Goal: Task Accomplishment & Management: Use online tool/utility

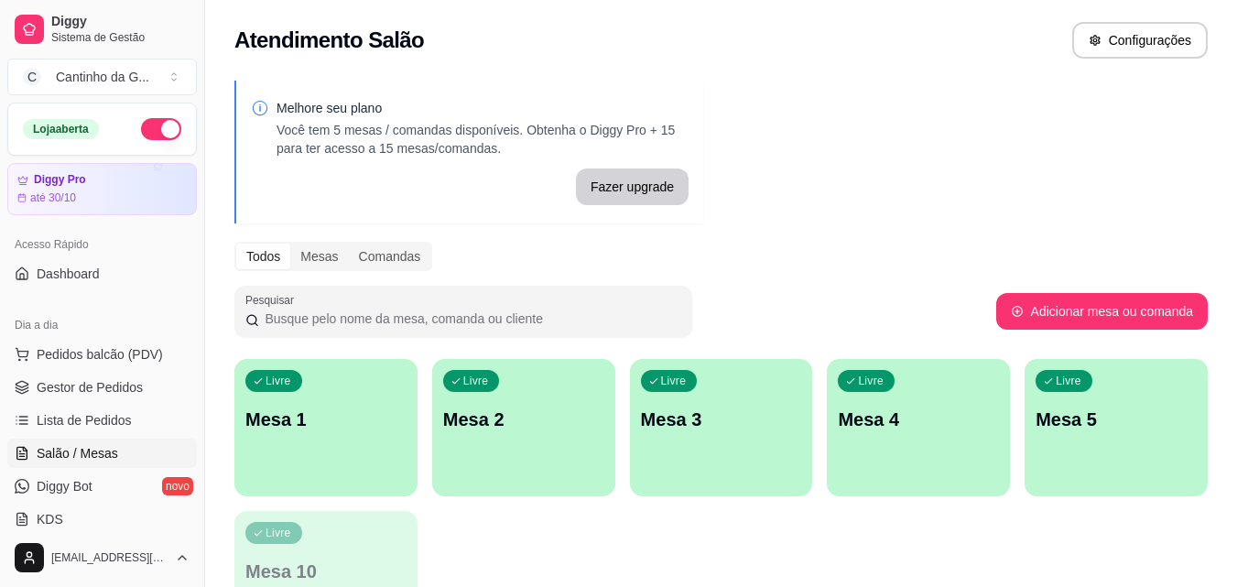
click at [380, 397] on div "Livre Mesa 1" at bounding box center [325, 416] width 183 height 115
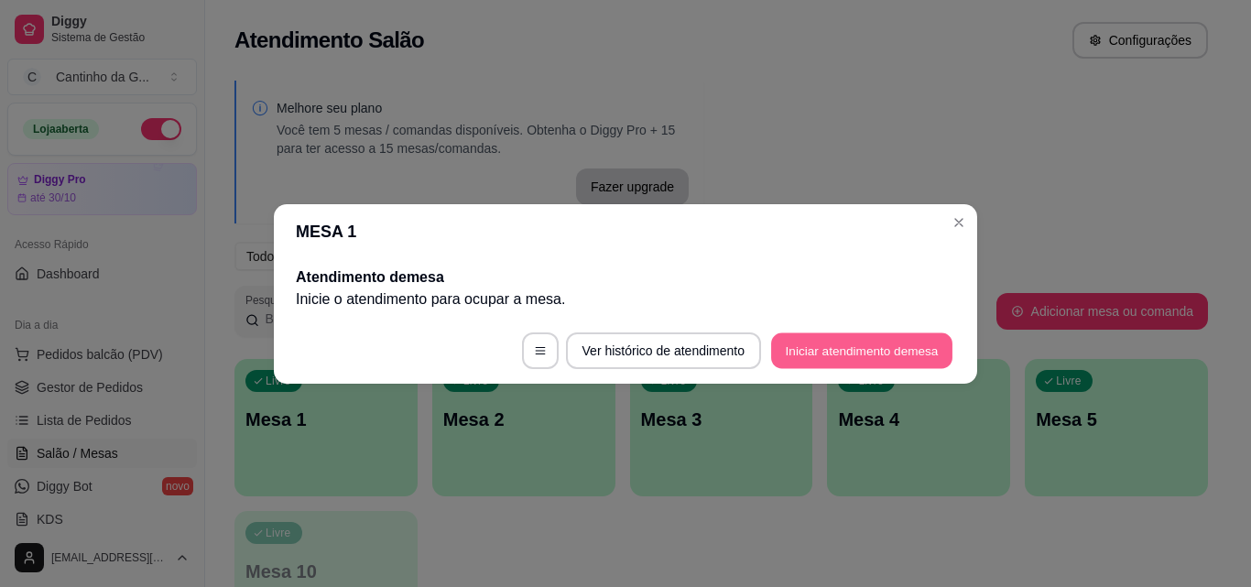
click at [840, 350] on button "Iniciar atendimento de mesa" at bounding box center [861, 350] width 181 height 36
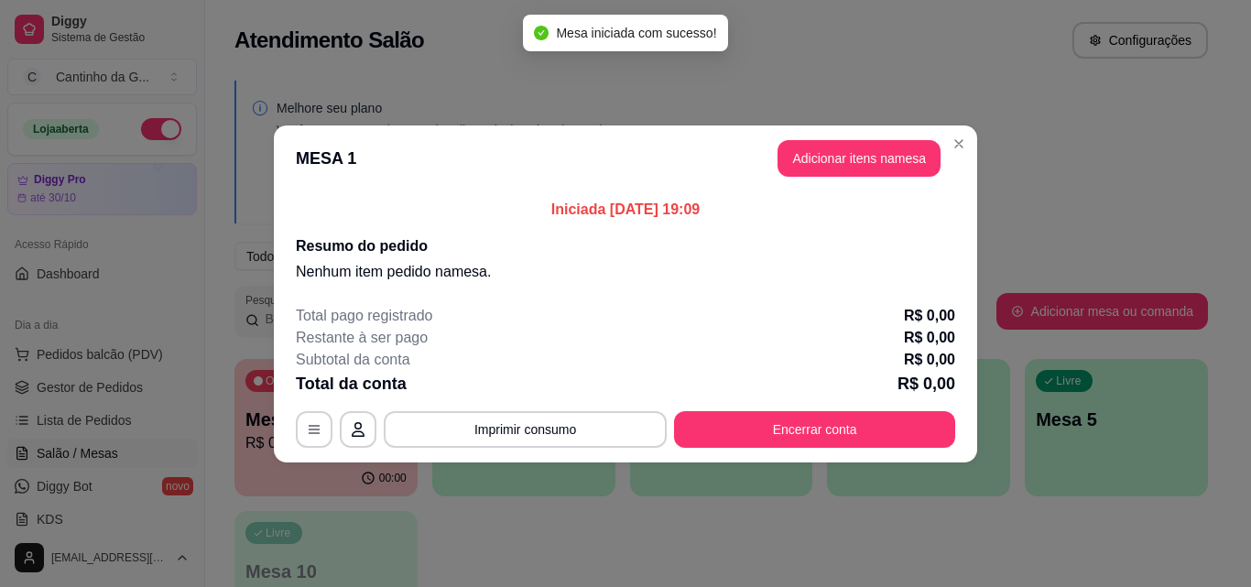
click at [872, 177] on header "MESA 1 Adicionar itens na mesa" at bounding box center [625, 158] width 703 height 66
click at [874, 173] on button "Adicionar itens na mesa" at bounding box center [858, 158] width 157 height 36
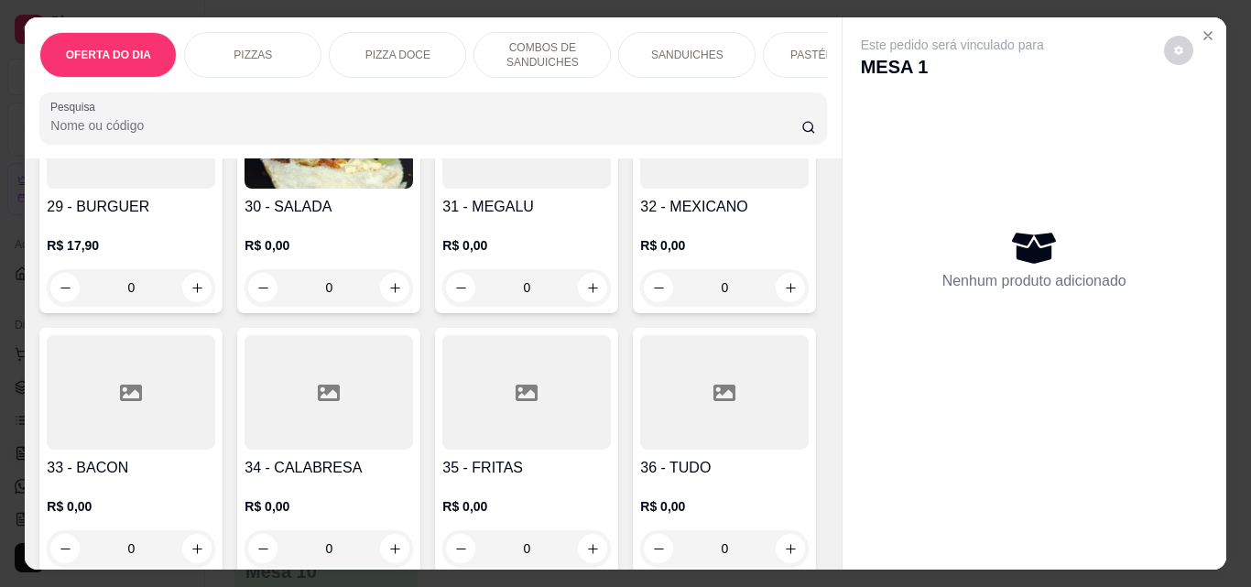
scroll to position [1373, 0]
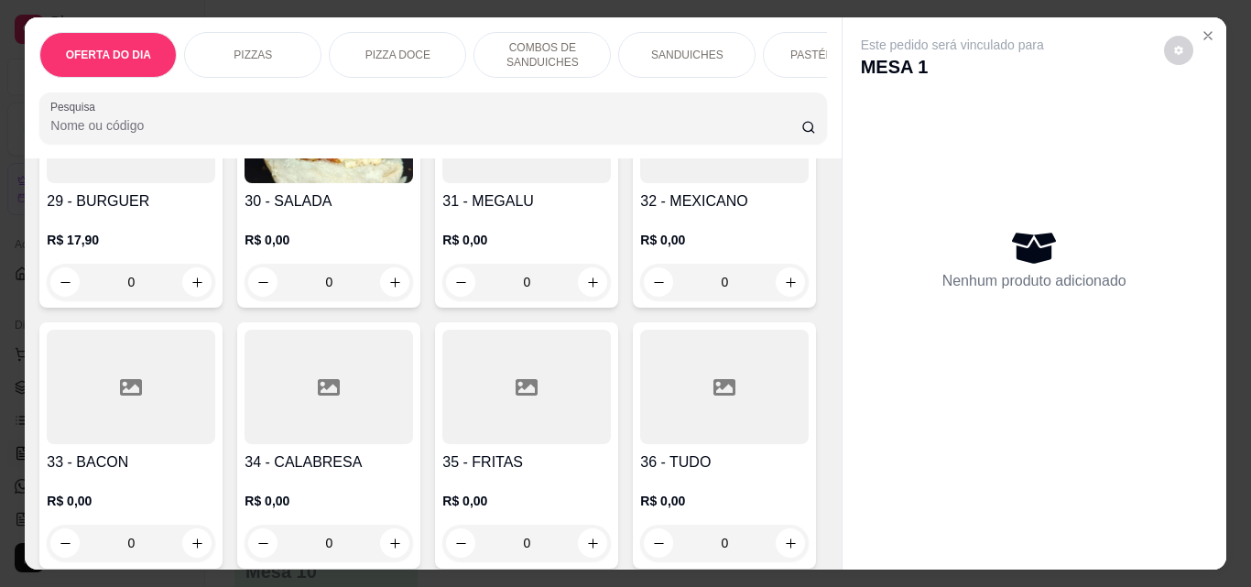
click at [199, 279] on div "0" at bounding box center [131, 282] width 168 height 37
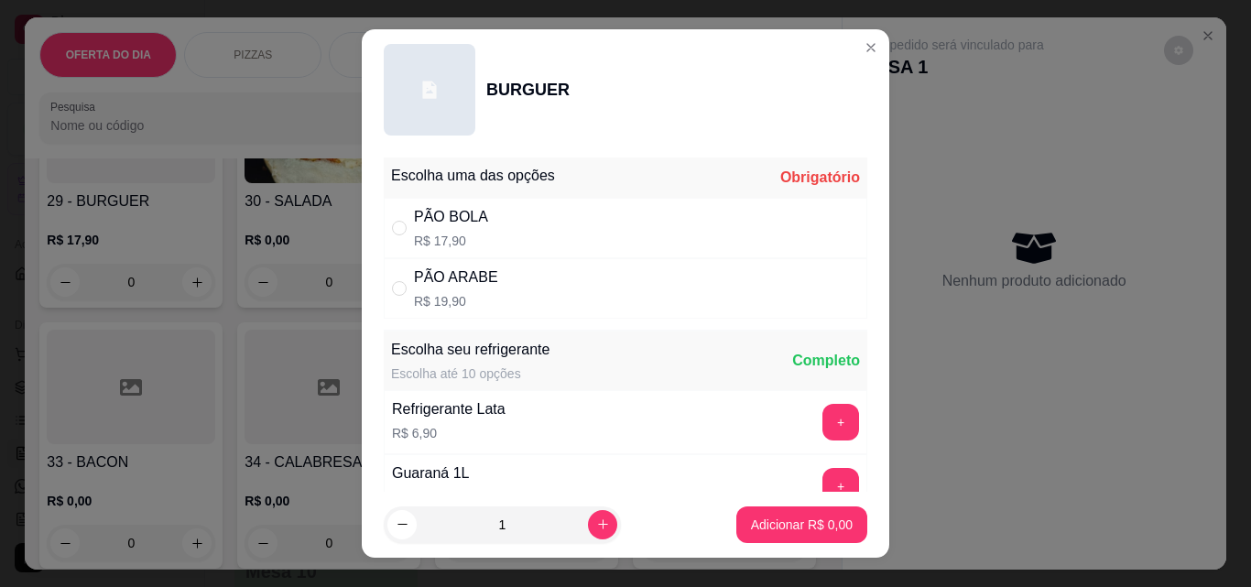
click at [427, 288] on div "PÃO ARABE" at bounding box center [456, 277] width 84 height 22
radio input "true"
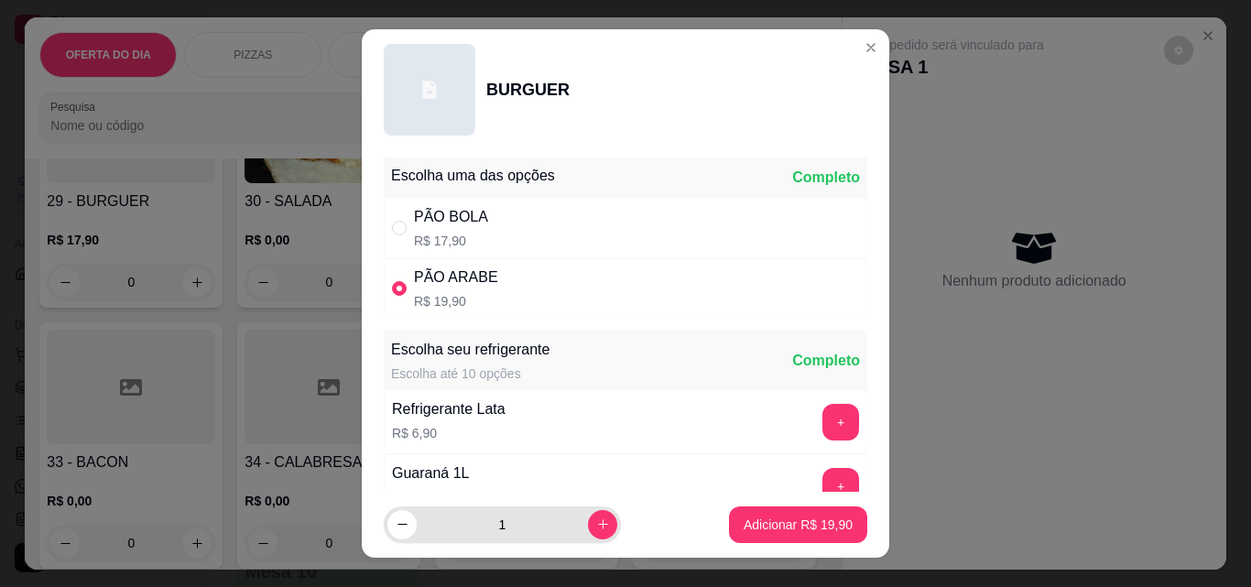
click at [596, 526] on icon "increase-product-quantity" at bounding box center [603, 524] width 14 height 14
type input "2"
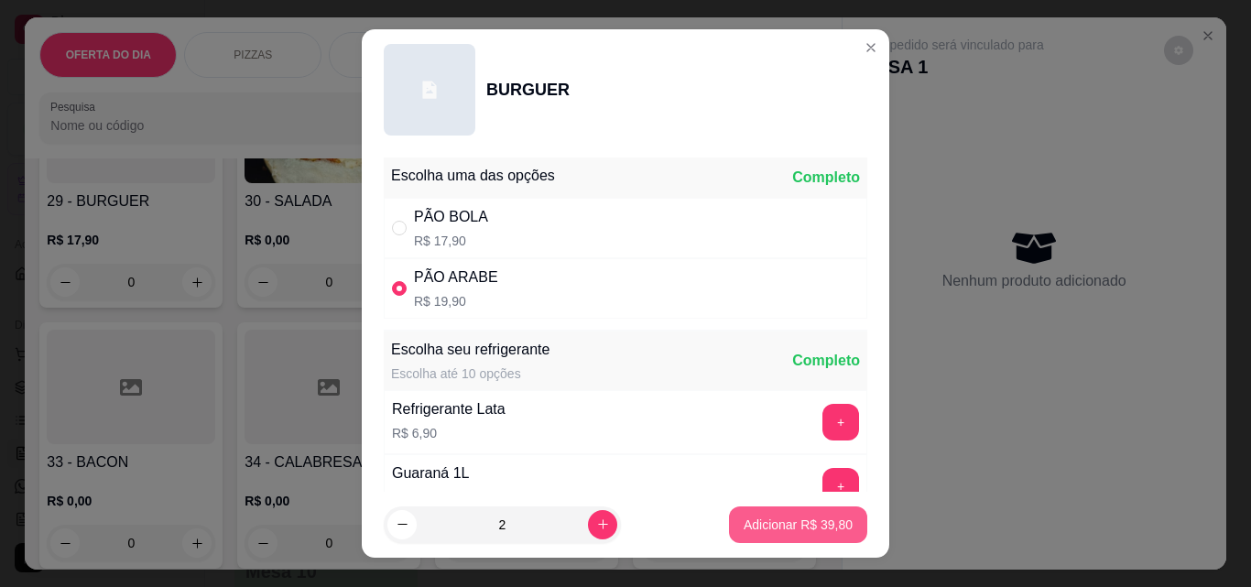
click at [781, 527] on p "Adicionar R$ 39,80" at bounding box center [797, 524] width 109 height 18
type input "2"
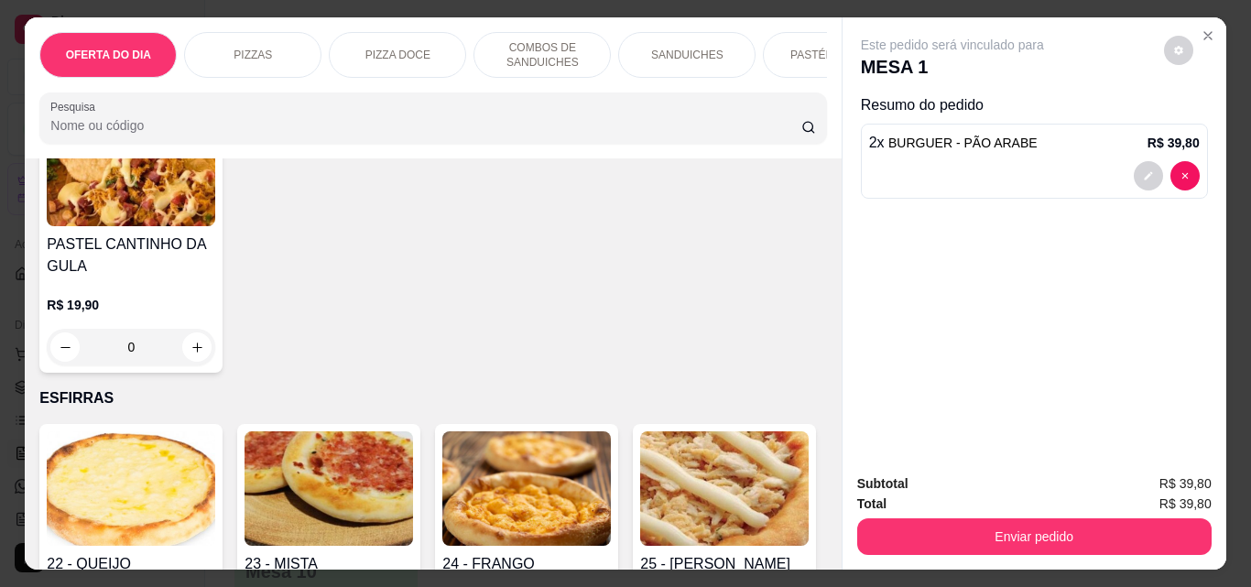
scroll to position [3114, 0]
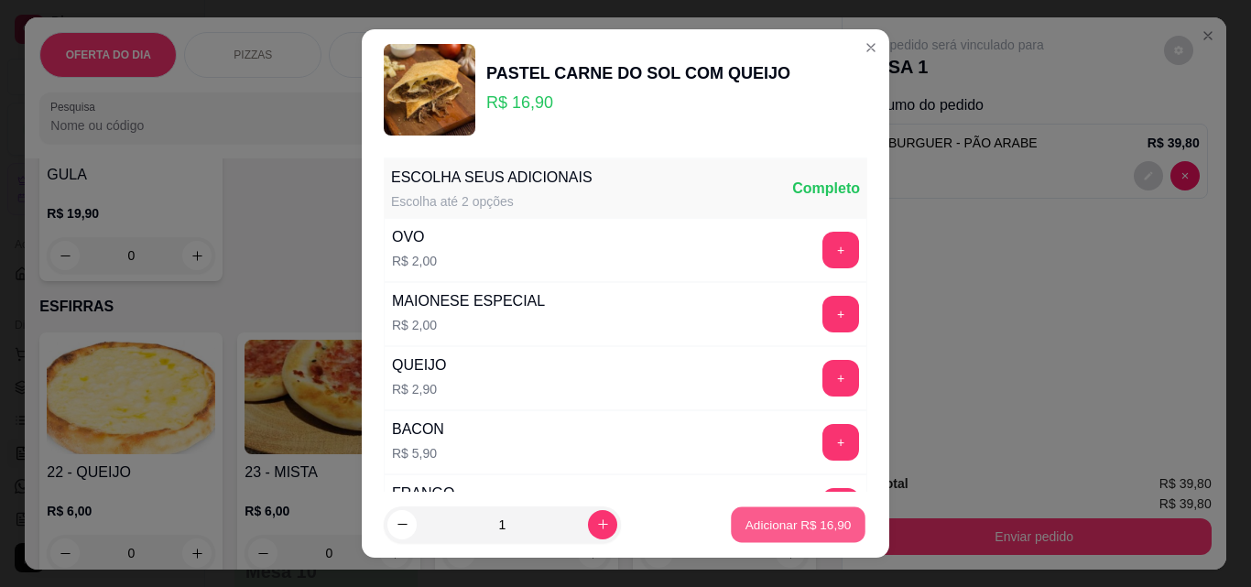
click at [775, 523] on p "Adicionar R$ 16,90" at bounding box center [798, 523] width 106 height 17
type input "1"
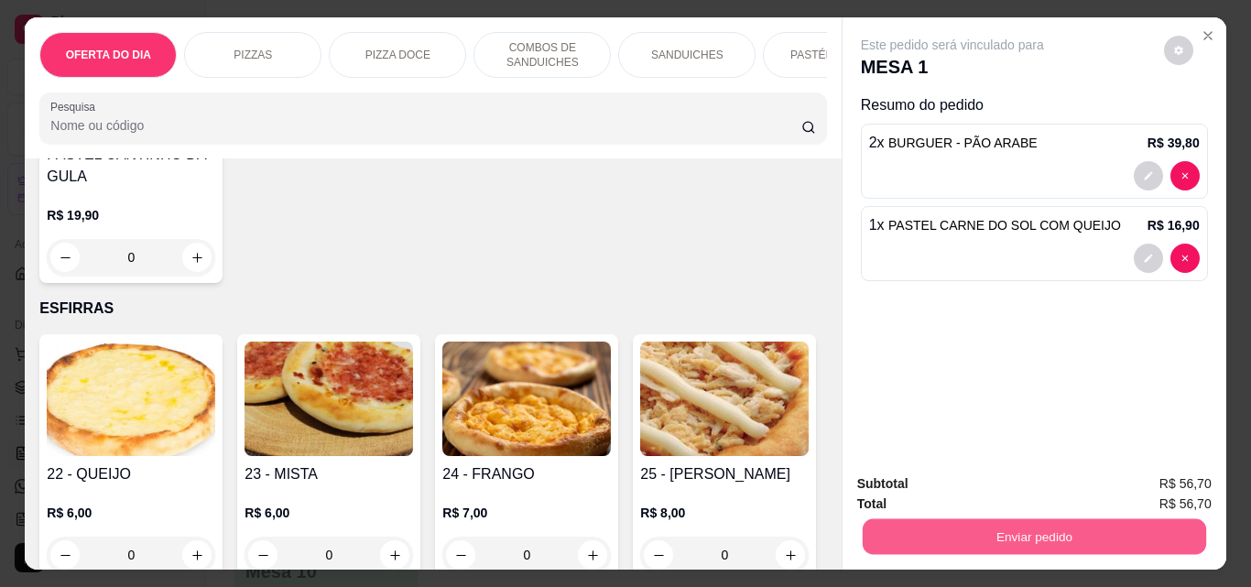
click at [1085, 522] on button "Enviar pedido" at bounding box center [1033, 536] width 343 height 36
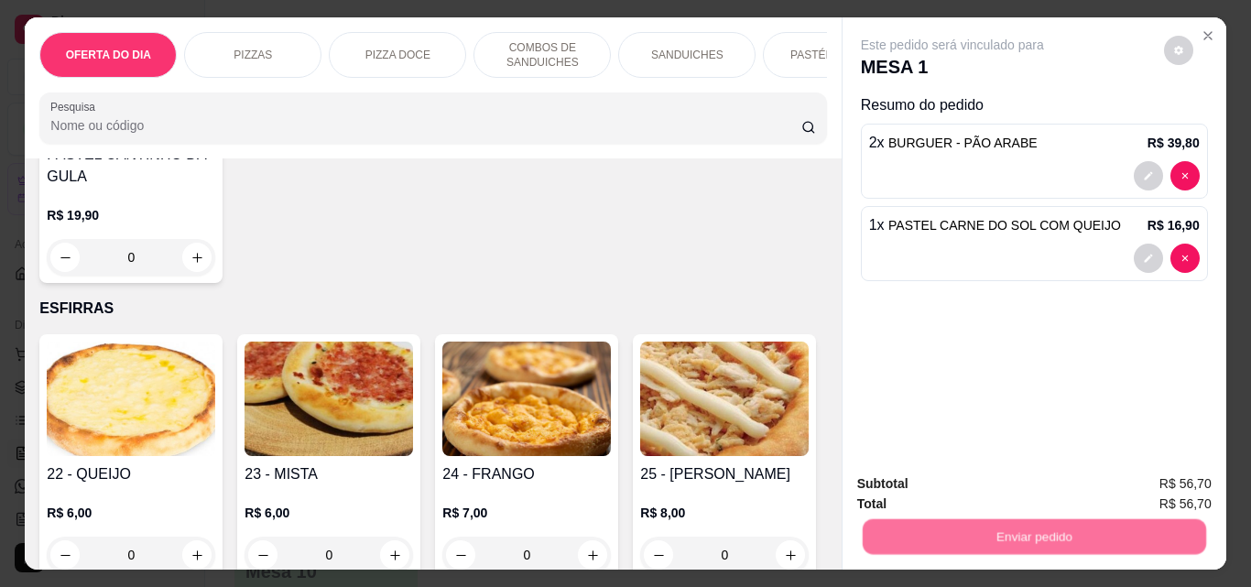
click at [1030, 492] on button "Registrar cliente" at bounding box center [1041, 484] width 121 height 35
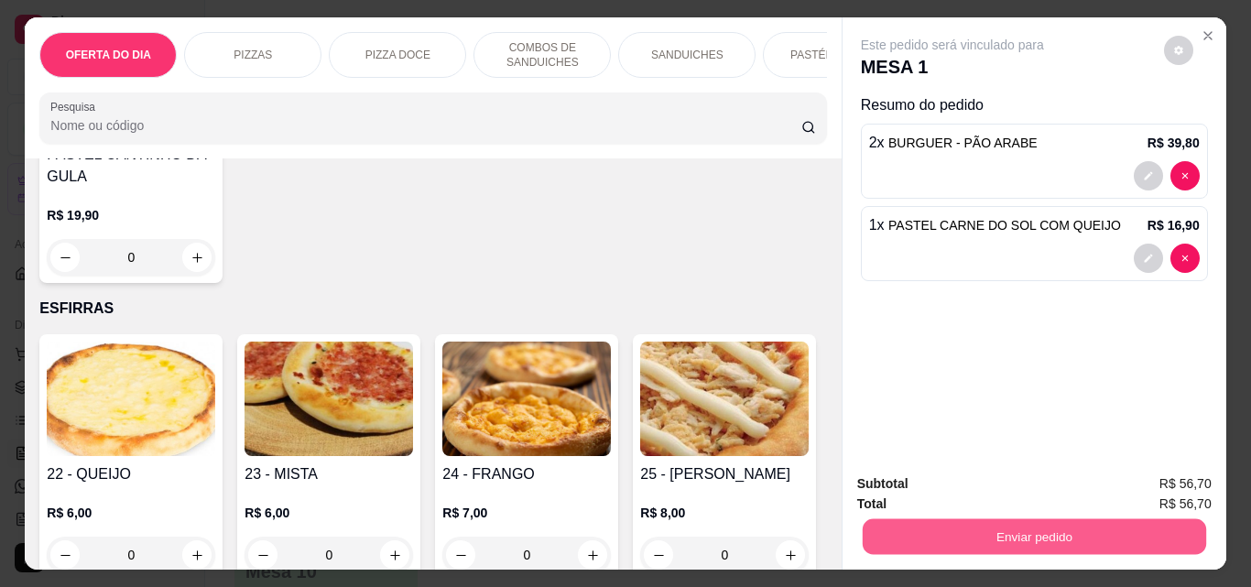
click at [1068, 533] on button "Enviar pedido" at bounding box center [1033, 536] width 343 height 36
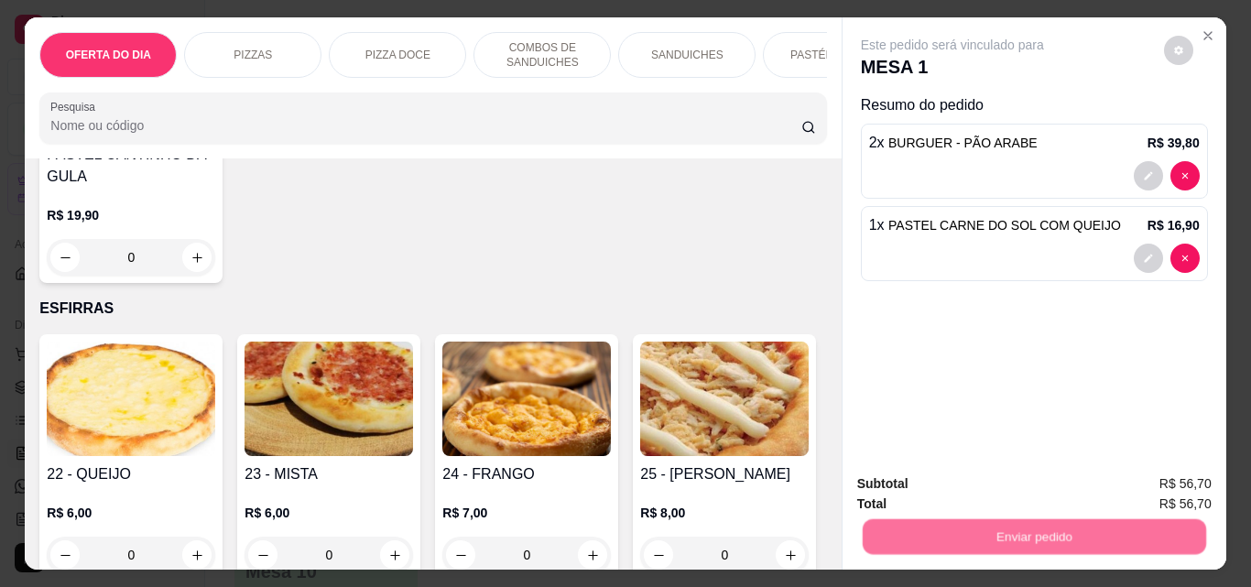
click at [1175, 479] on button "Enviar pedido" at bounding box center [1163, 484] width 101 height 34
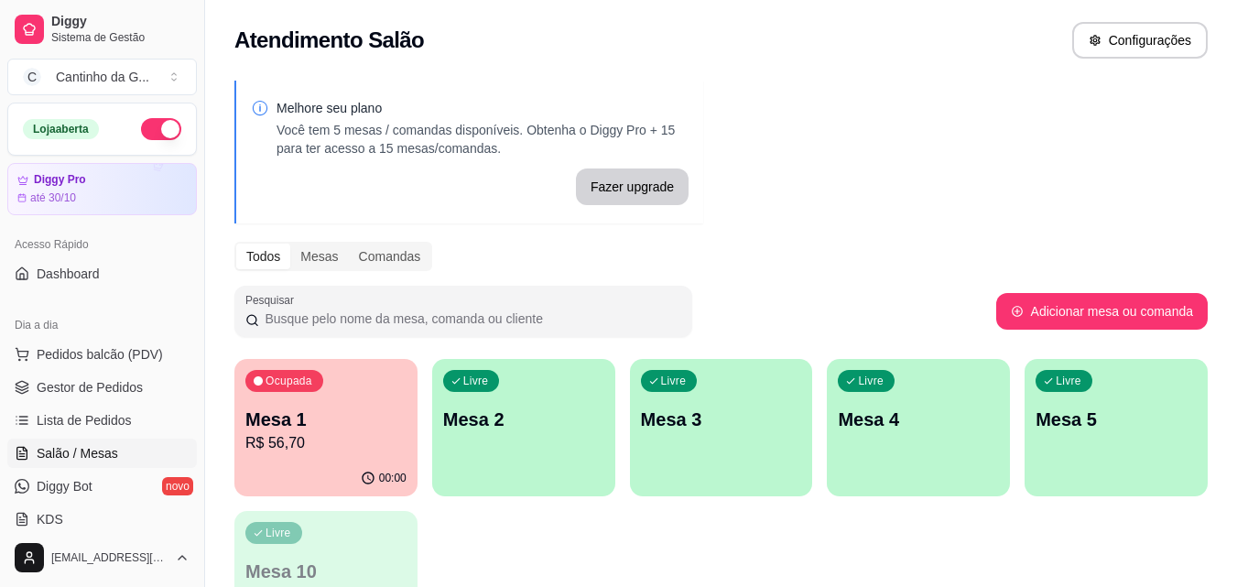
click at [387, 448] on p "R$ 56,70" at bounding box center [325, 443] width 161 height 22
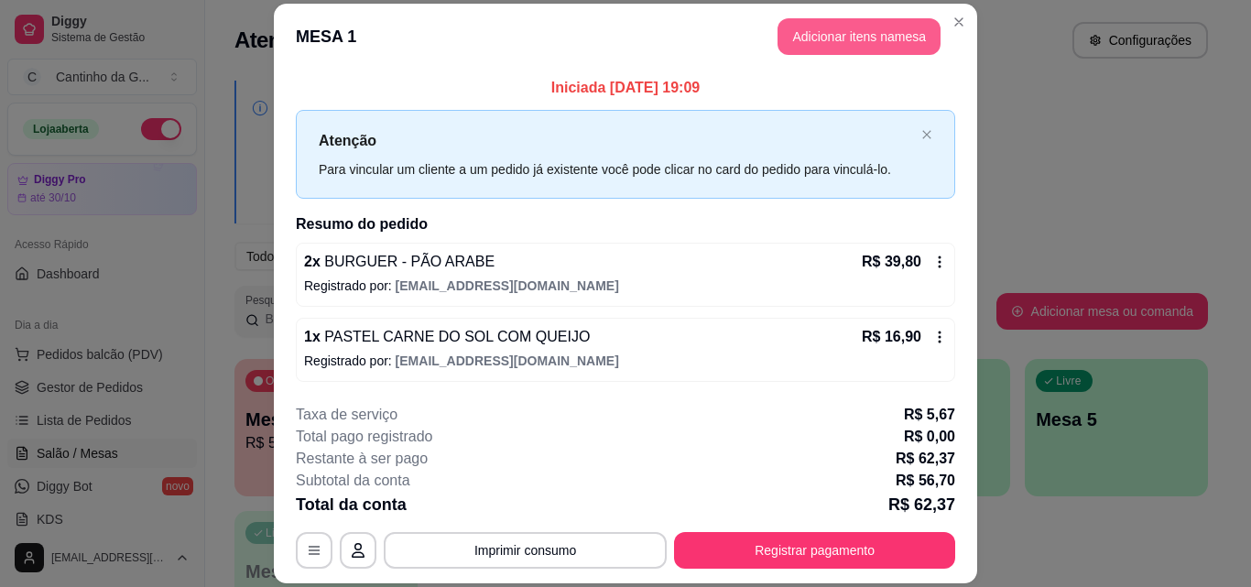
click at [855, 33] on button "Adicionar itens na mesa" at bounding box center [858, 36] width 163 height 37
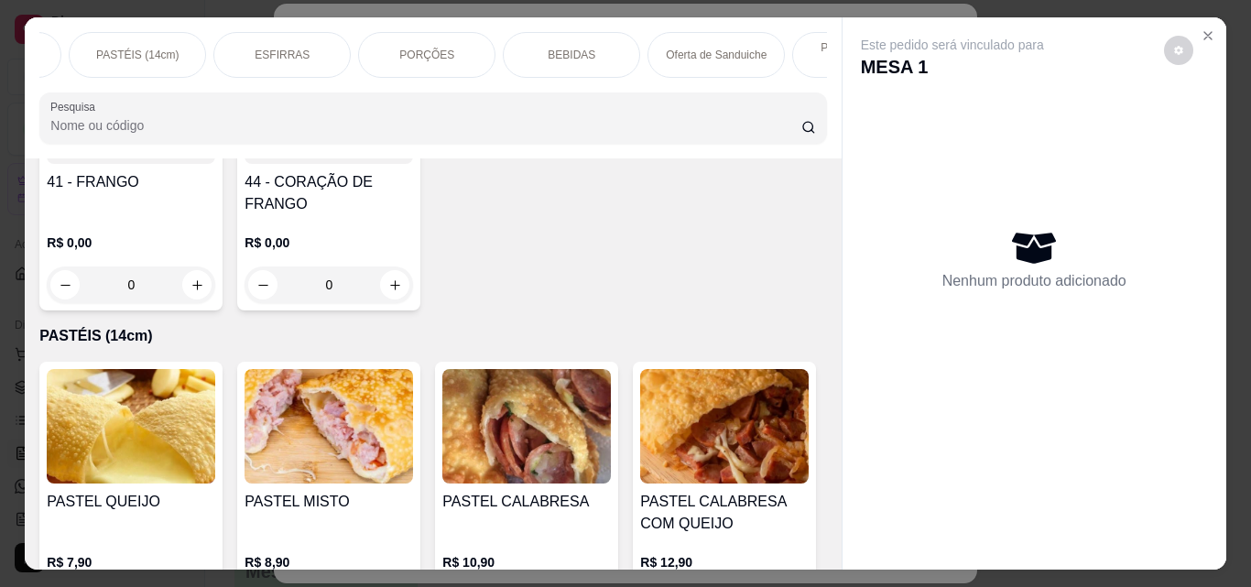
scroll to position [0, 696]
click at [571, 57] on div "BEBIDAS" at bounding box center [569, 55] width 137 height 46
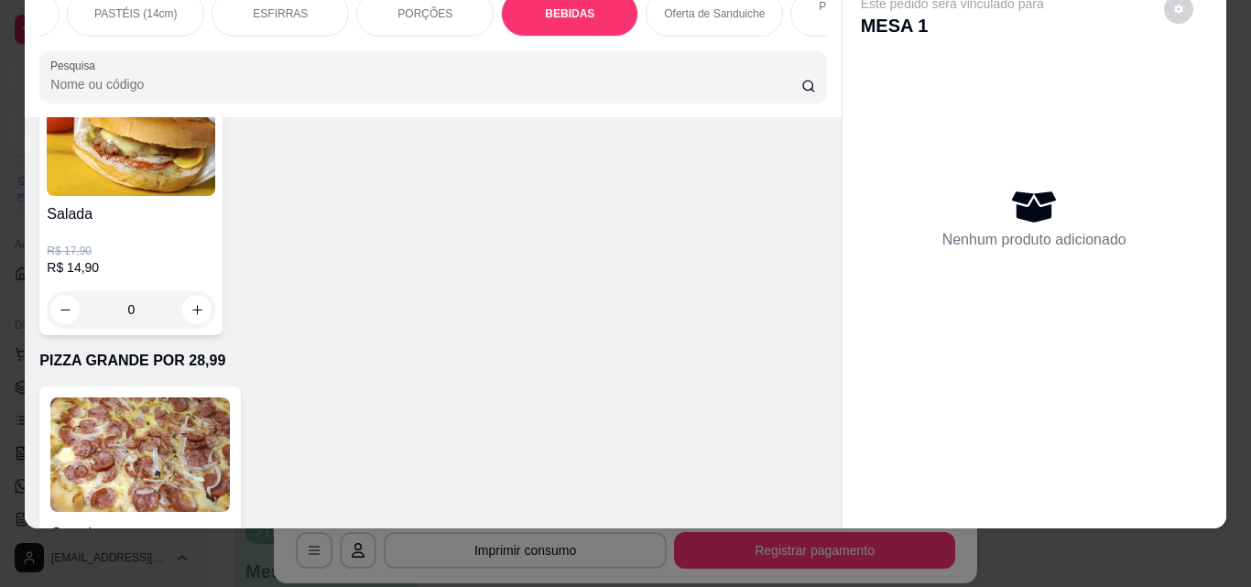
scroll to position [4789, 0]
type input "1"
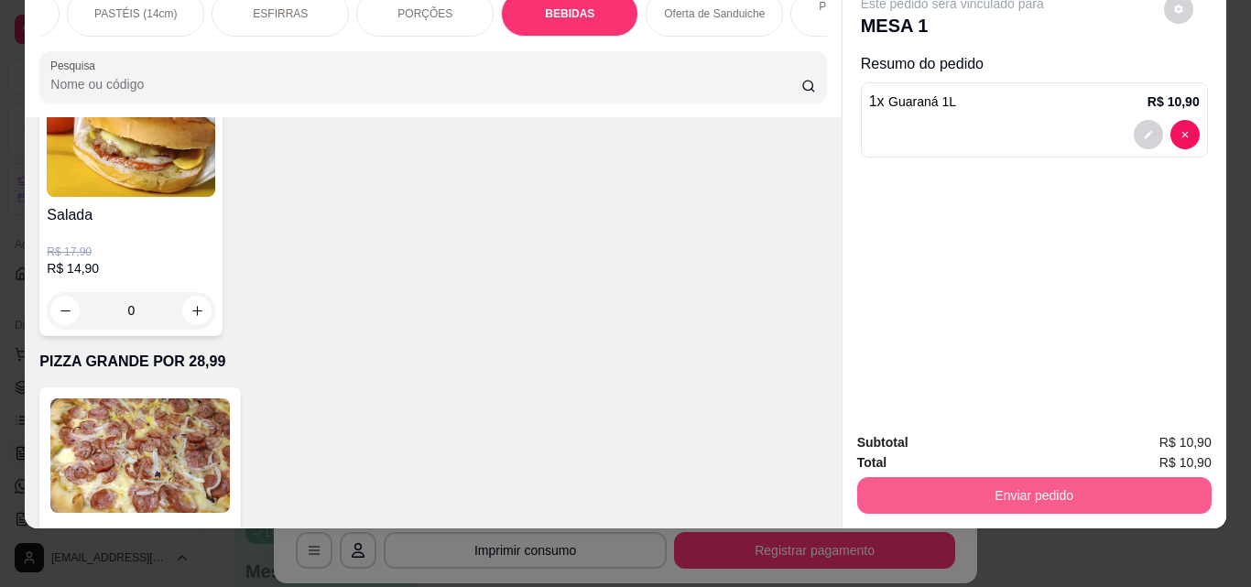
click at [1012, 477] on button "Enviar pedido" at bounding box center [1034, 495] width 354 height 37
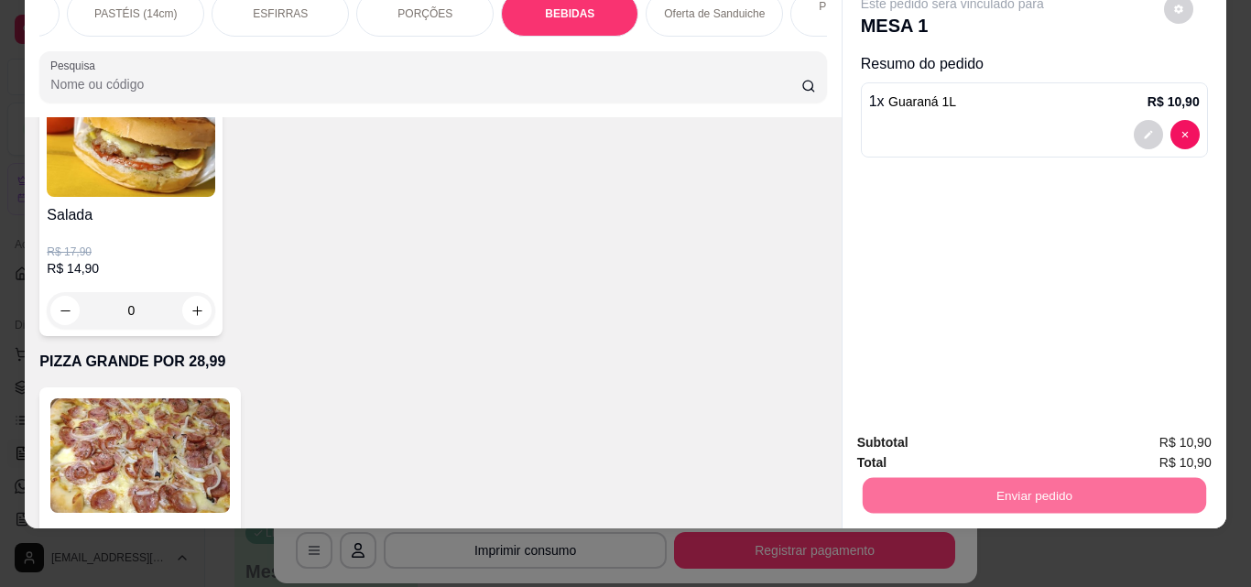
click at [1215, 434] on button "Enviar pedido" at bounding box center [1163, 436] width 103 height 35
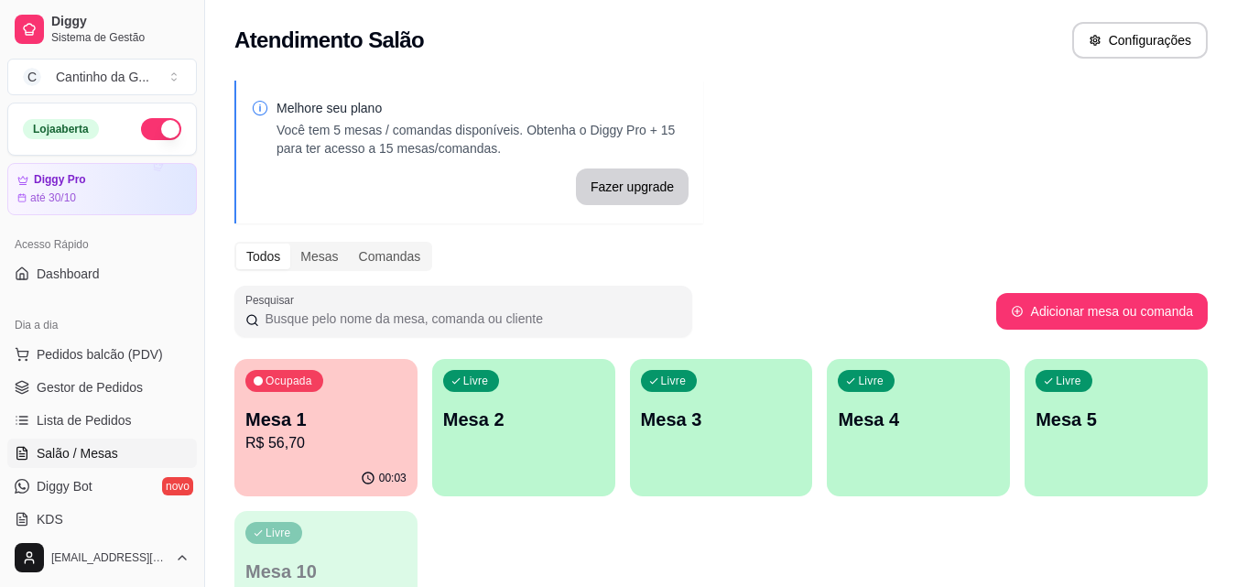
click at [962, 230] on div "Melhore seu plano Você tem 5 mesas / comandas disponíveis. Obtenha o Diggy Pro …" at bounding box center [721, 370] width 1032 height 601
click at [345, 443] on p "R$ 67,60" at bounding box center [325, 443] width 161 height 22
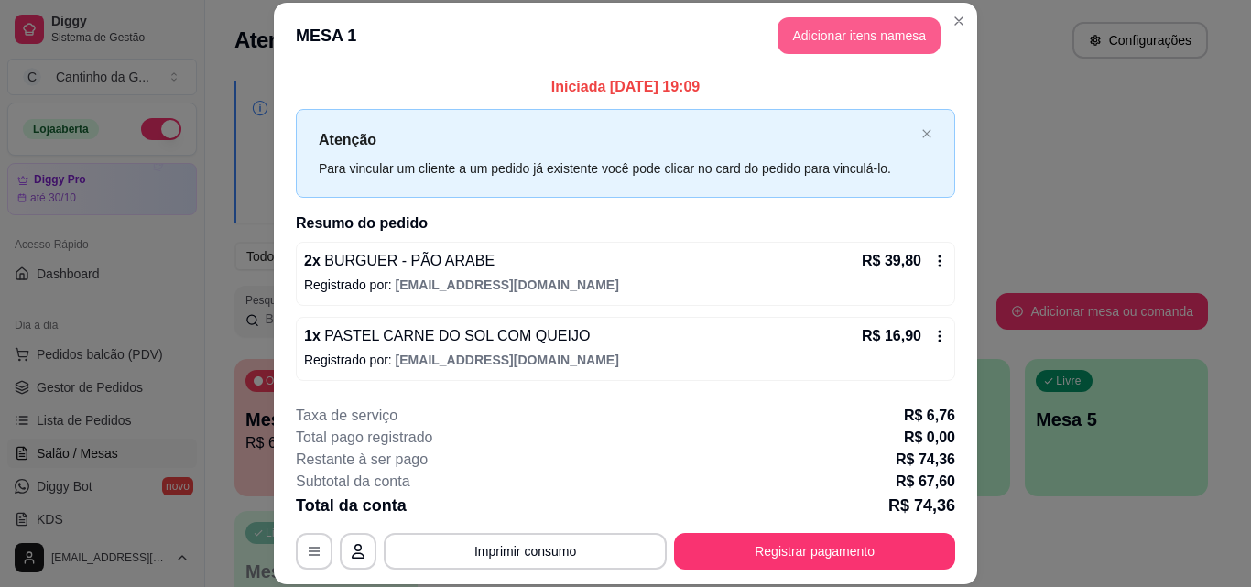
click at [896, 27] on button "Adicionar itens na mesa" at bounding box center [858, 35] width 163 height 37
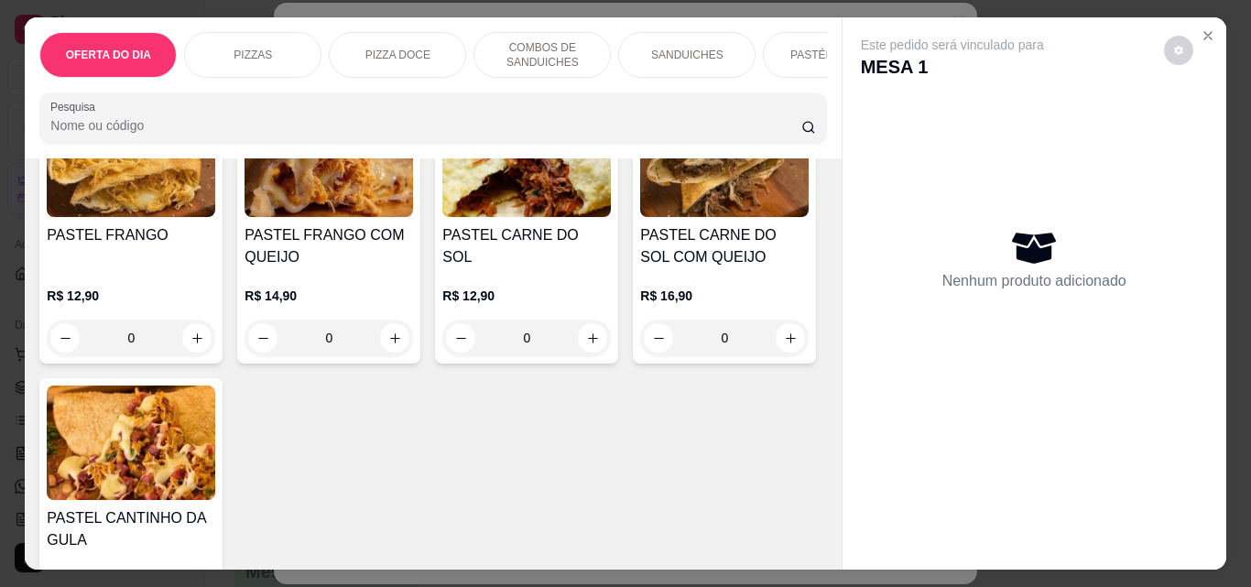
scroll to position [2838, 0]
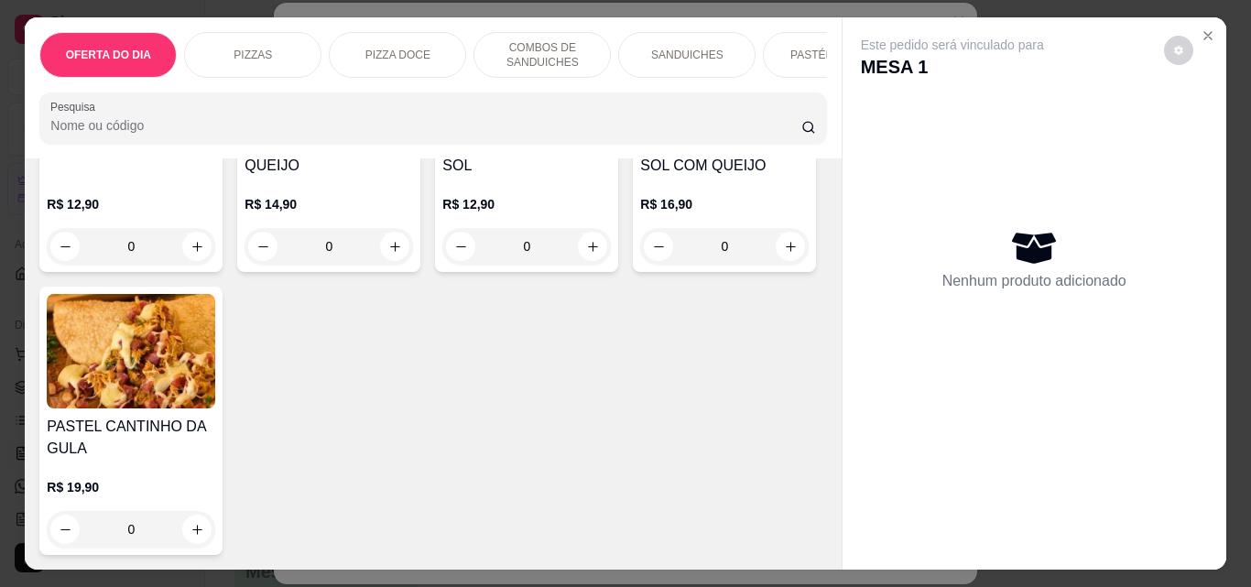
click at [215, 265] on div "0" at bounding box center [131, 246] width 168 height 37
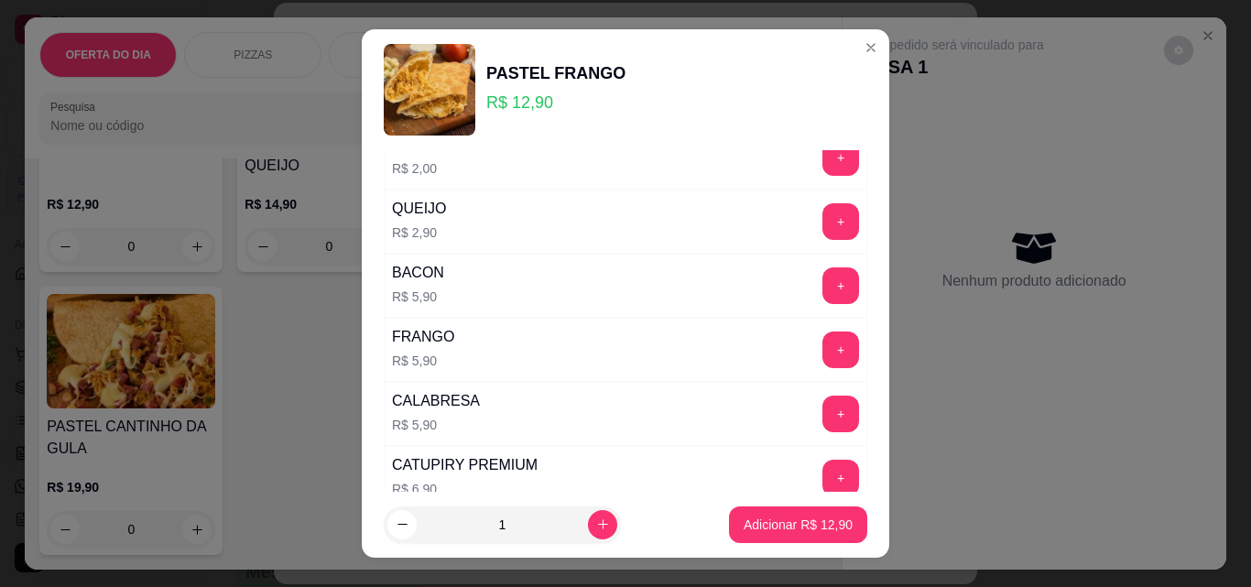
scroll to position [183, 0]
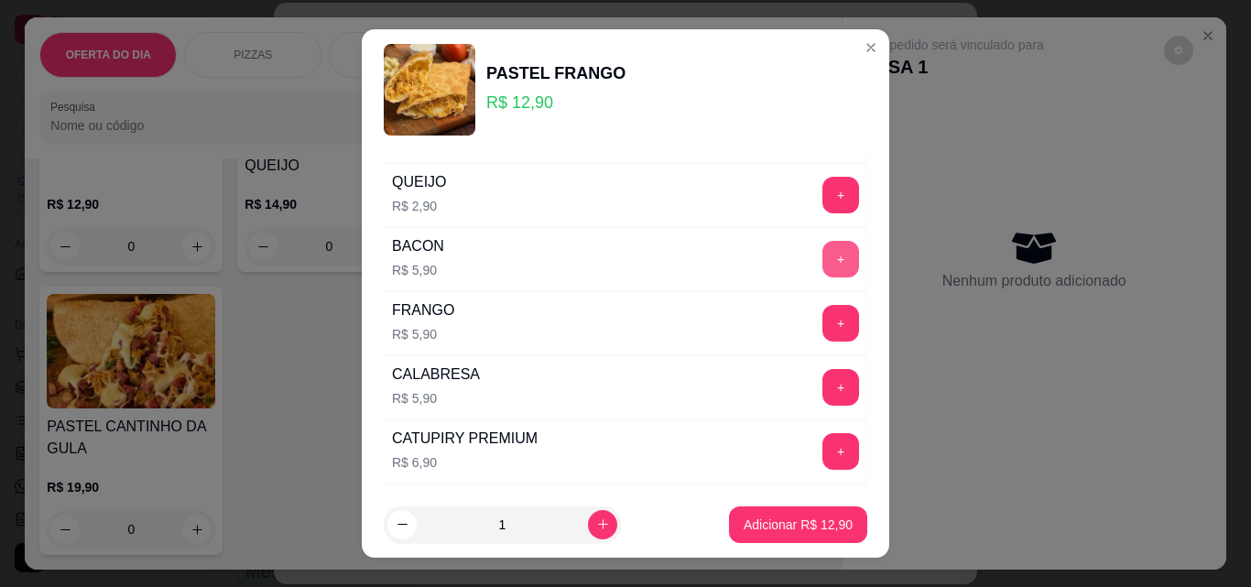
click at [822, 262] on button "+" at bounding box center [840, 259] width 37 height 37
click at [805, 532] on p "Adicionar R$ 18,80" at bounding box center [797, 524] width 109 height 18
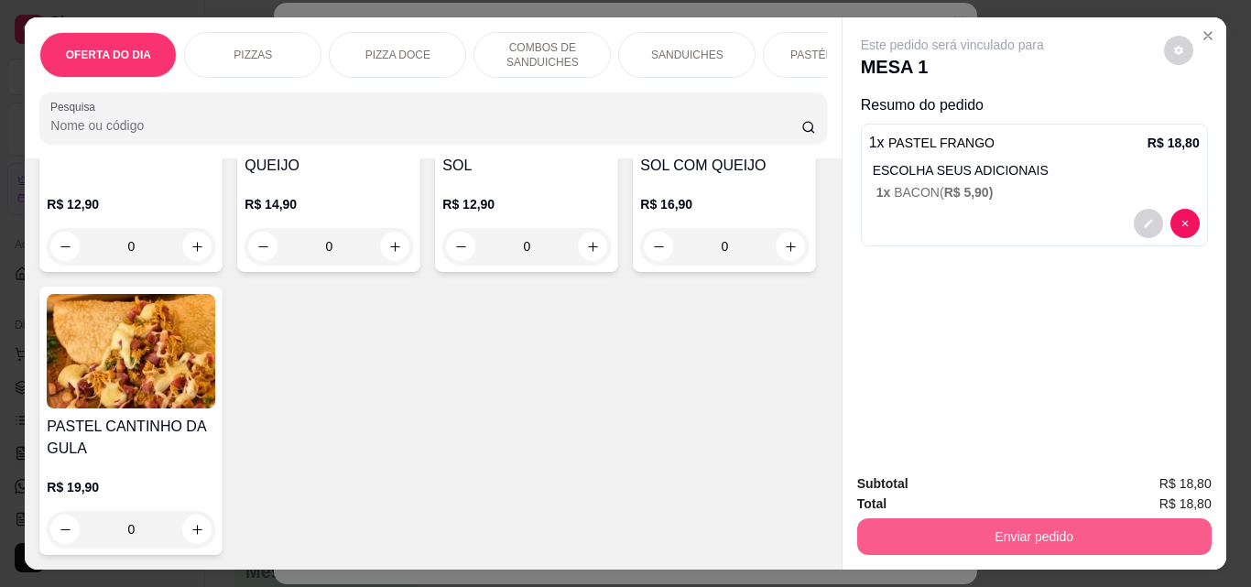
click at [995, 529] on button "Enviar pedido" at bounding box center [1034, 536] width 354 height 37
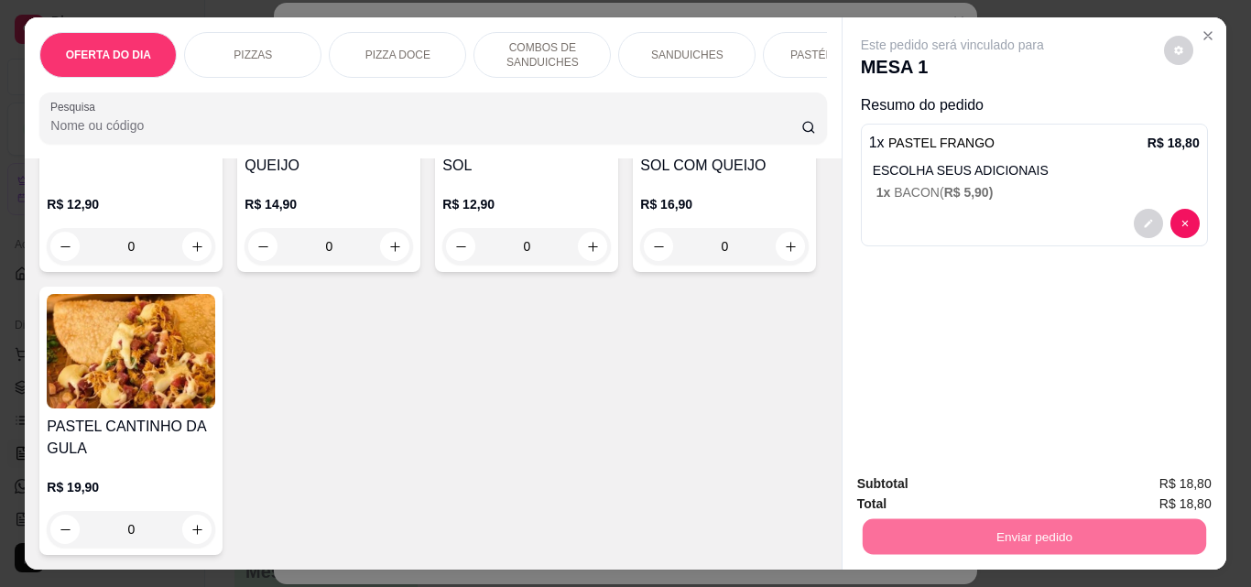
click at [1047, 480] on button "Registrar cliente" at bounding box center [1041, 484] width 121 height 35
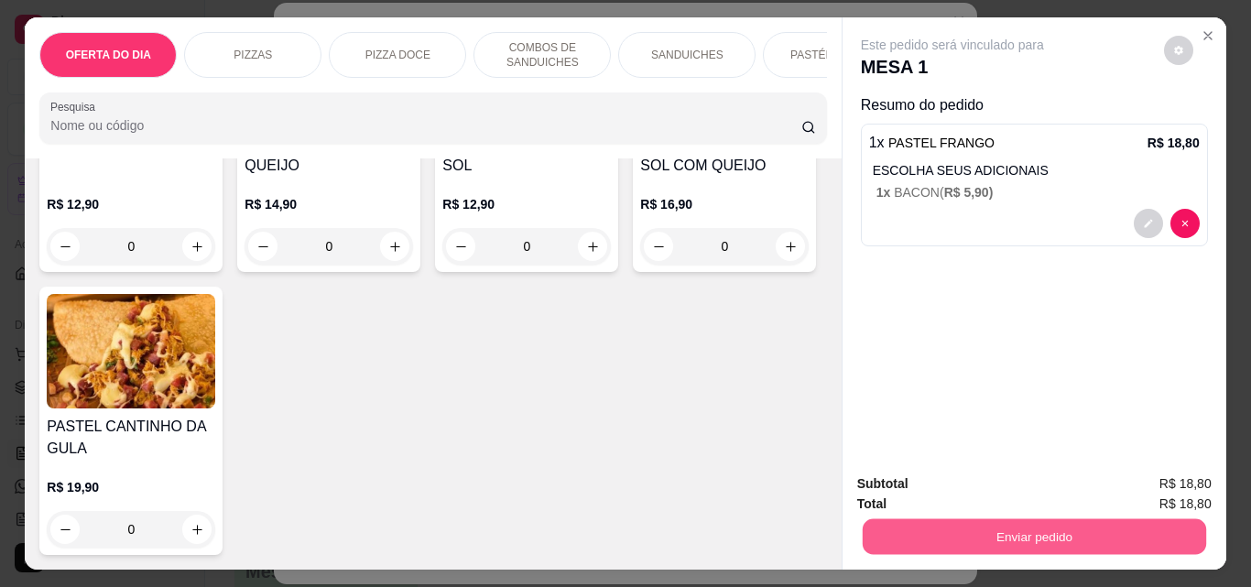
click at [1085, 537] on button "Enviar pedido" at bounding box center [1033, 536] width 343 height 36
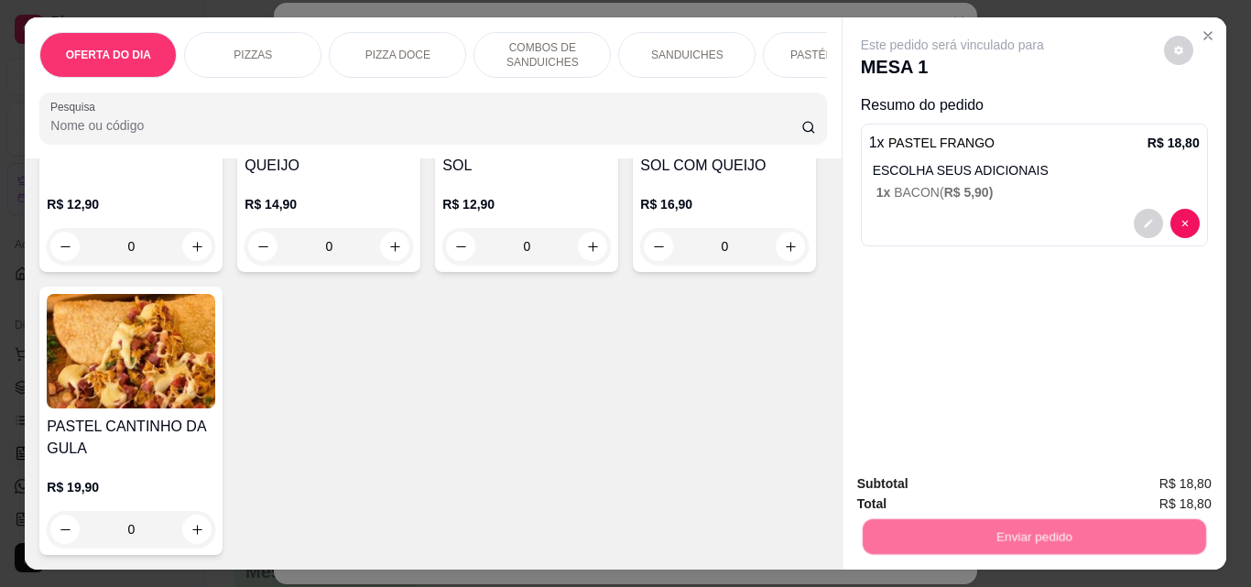
click at [1154, 473] on button "Enviar pedido" at bounding box center [1163, 484] width 103 height 35
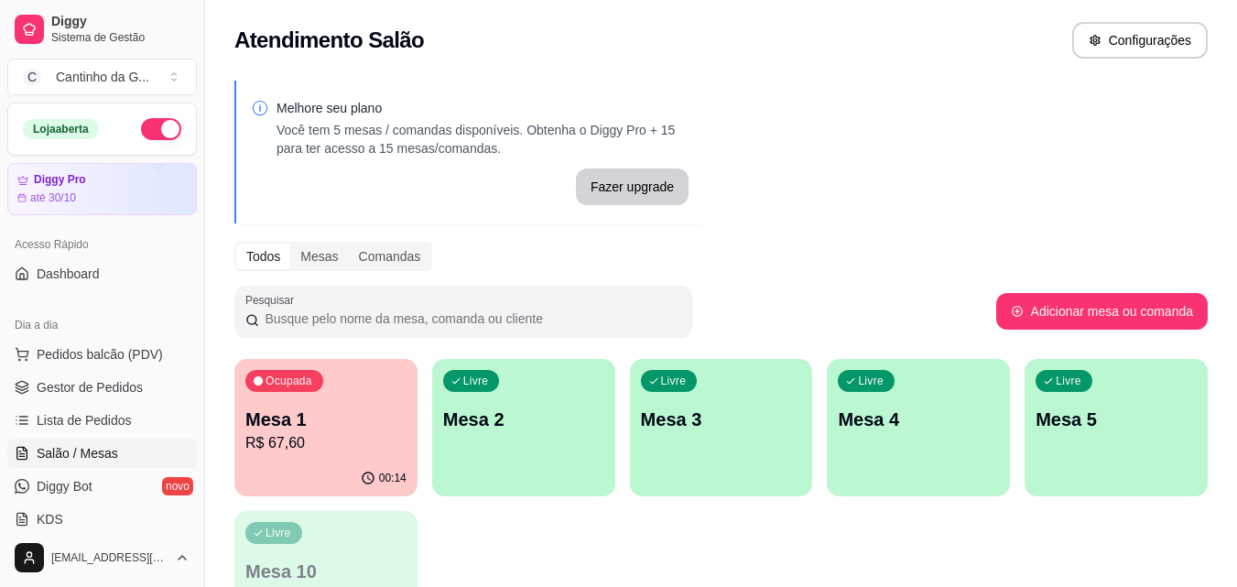
click at [366, 458] on div "Ocupada Mesa 1 R$ 67,60" at bounding box center [325, 410] width 183 height 102
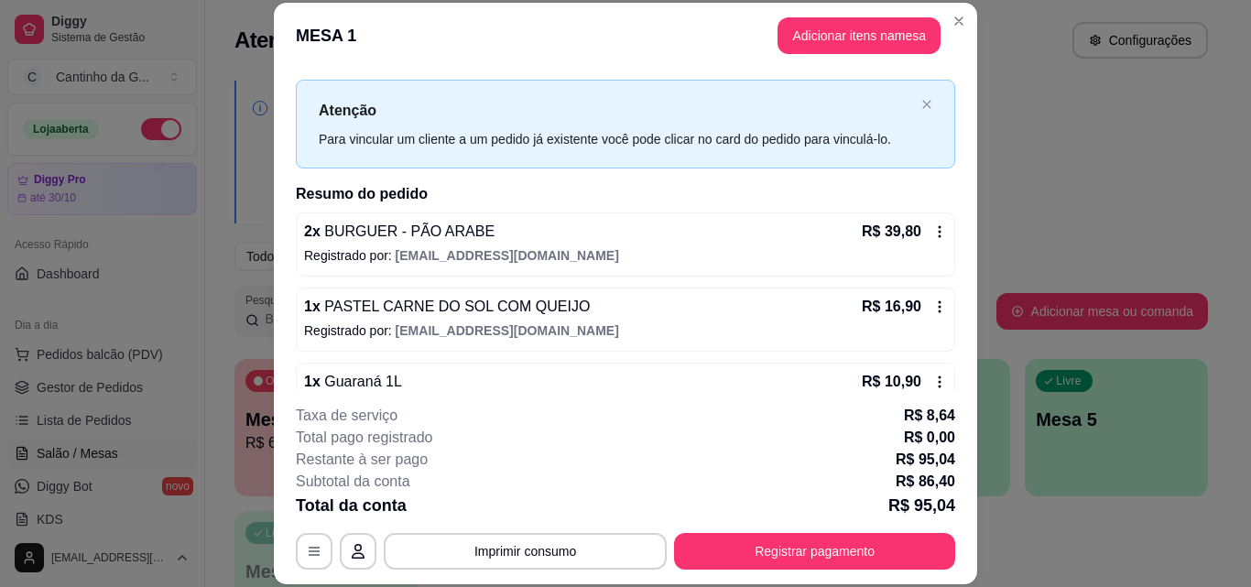
scroll to position [0, 0]
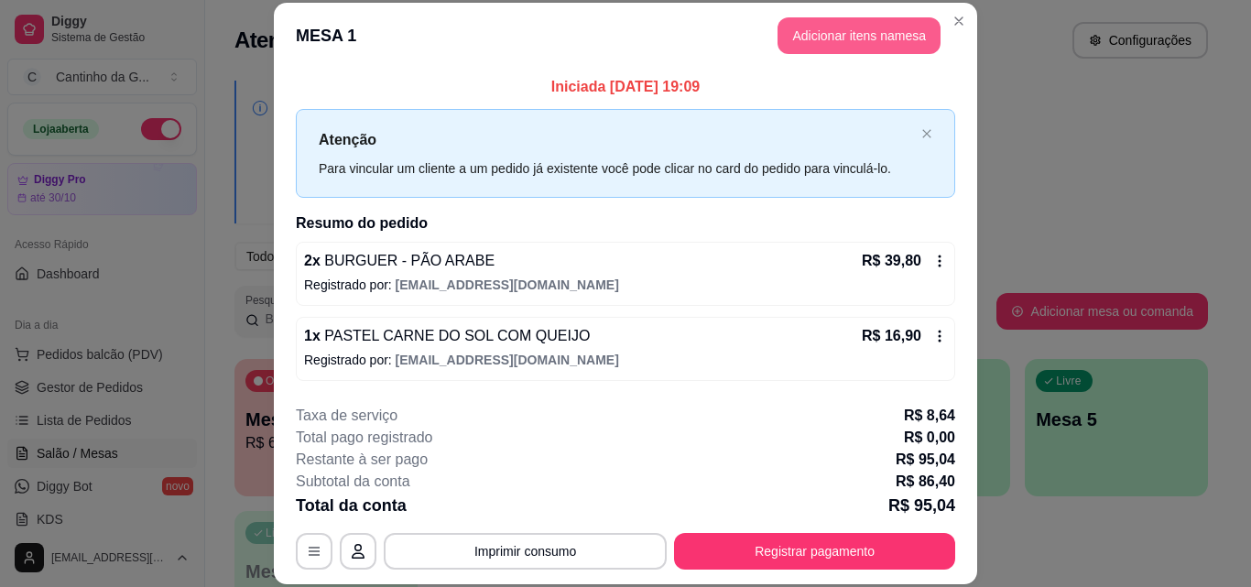
click at [888, 37] on button "Adicionar itens na mesa" at bounding box center [858, 35] width 163 height 37
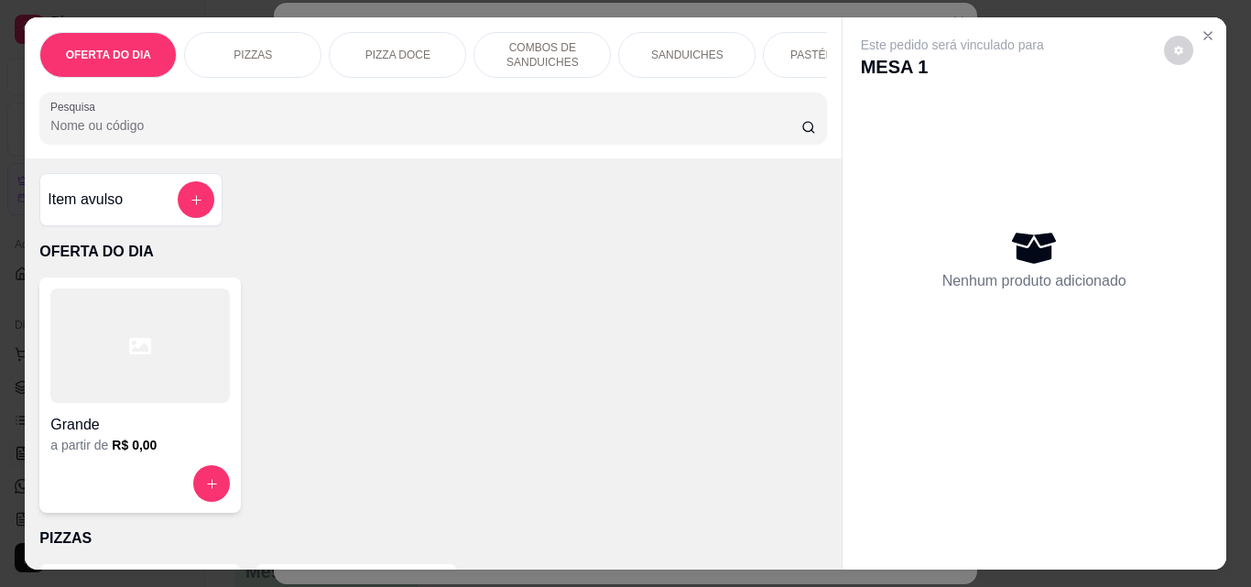
click at [194, 206] on icon "add-separate-item" at bounding box center [197, 200] width 14 height 14
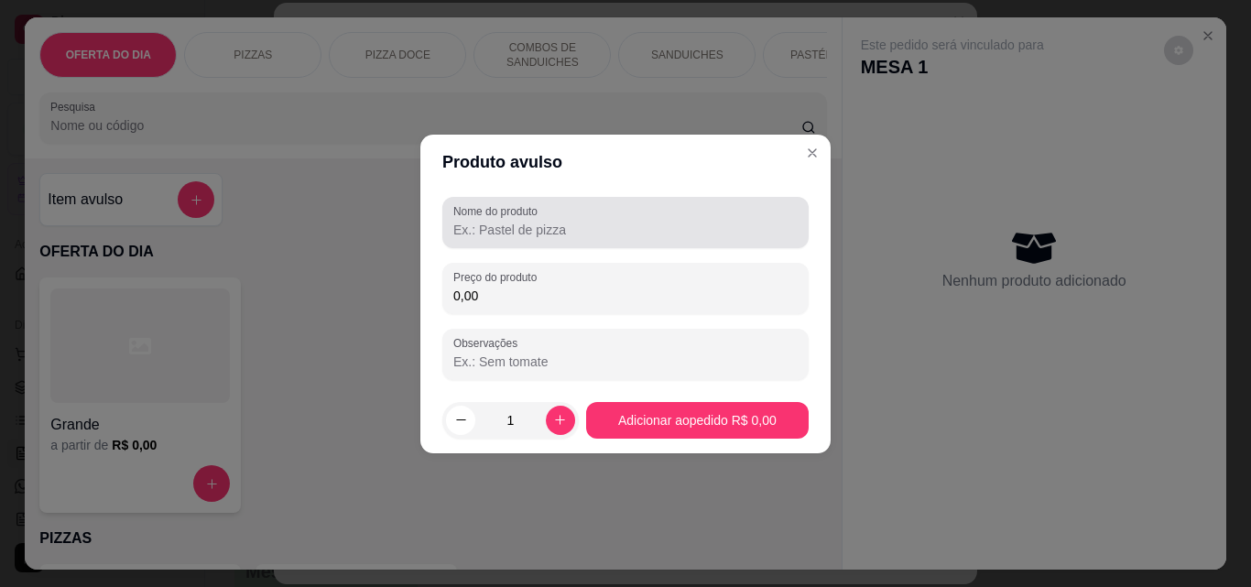
click at [588, 230] on input "Nome do produto" at bounding box center [625, 230] width 344 height 18
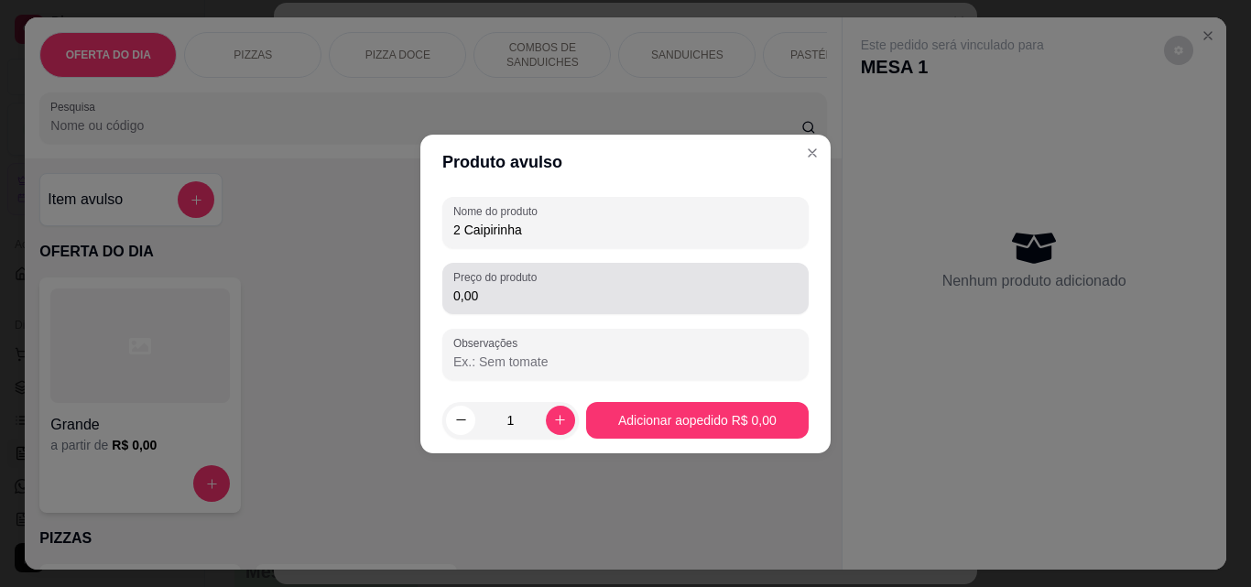
type input "2 Caipirinha"
click at [616, 287] on input "0,00" at bounding box center [625, 296] width 344 height 18
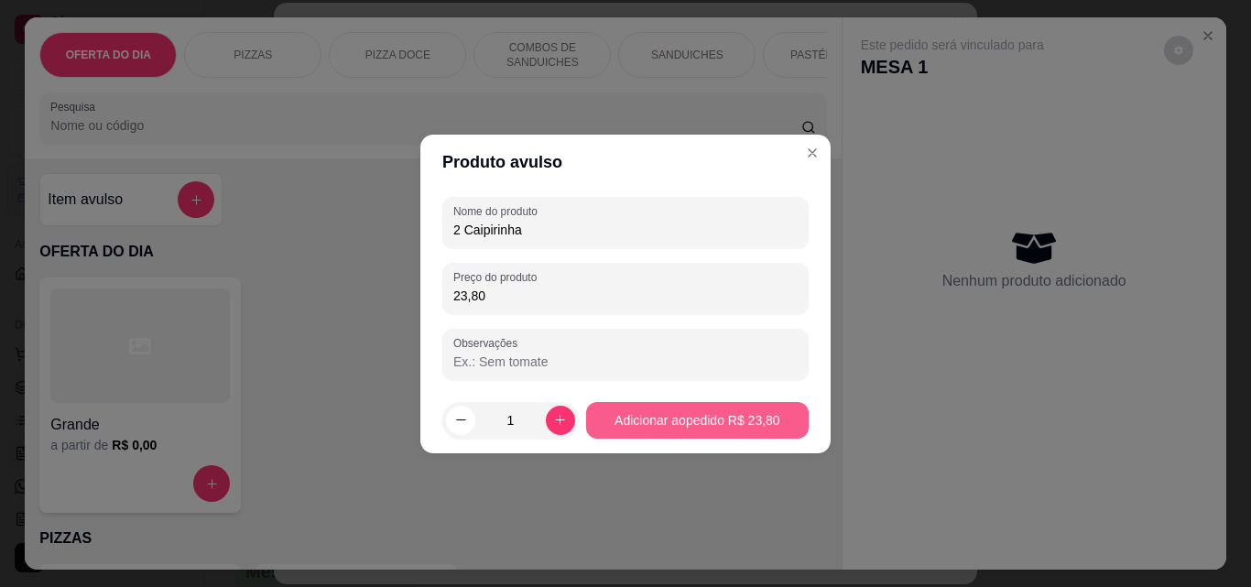
type input "23,80"
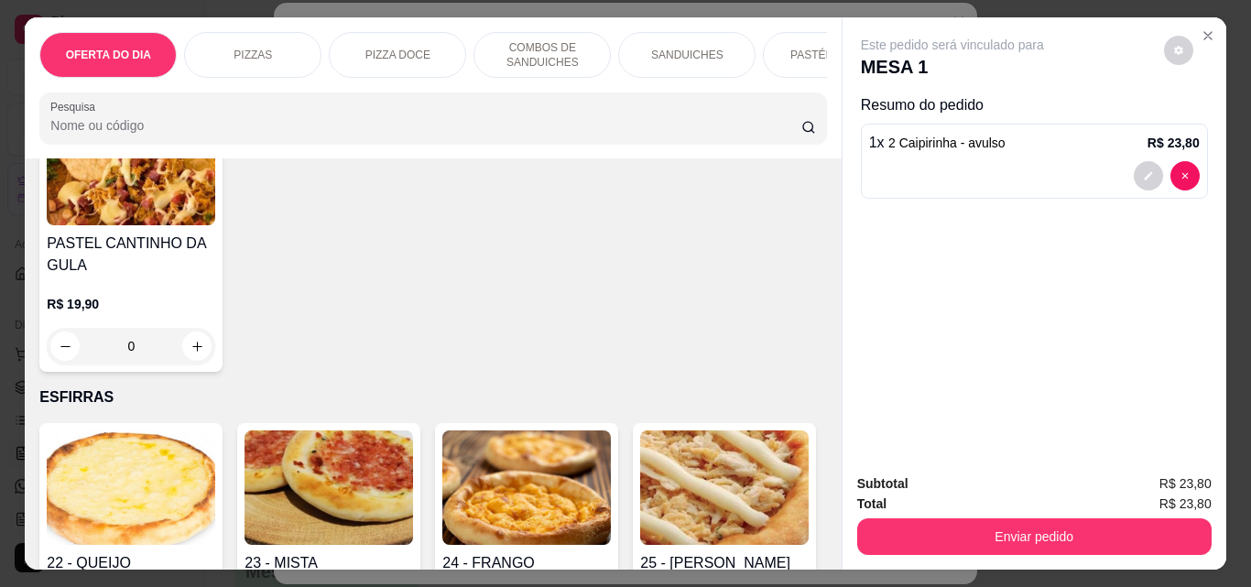
scroll to position [3113, 0]
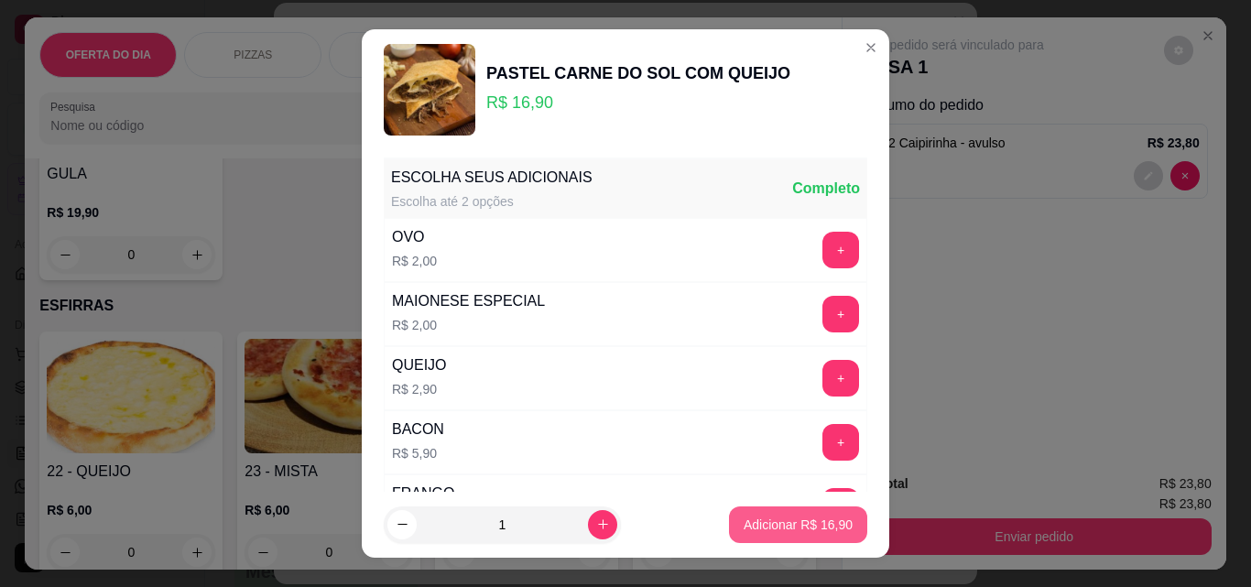
click at [813, 528] on p "Adicionar R$ 16,90" at bounding box center [797, 524] width 109 height 18
type input "1"
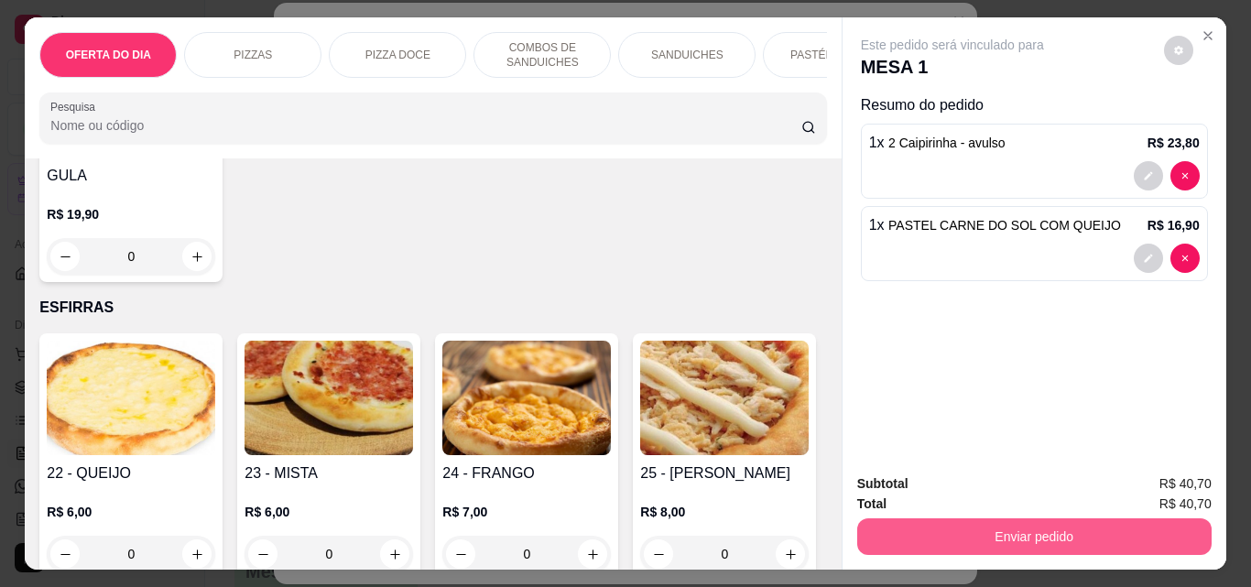
click at [1049, 528] on button "Enviar pedido" at bounding box center [1034, 536] width 354 height 37
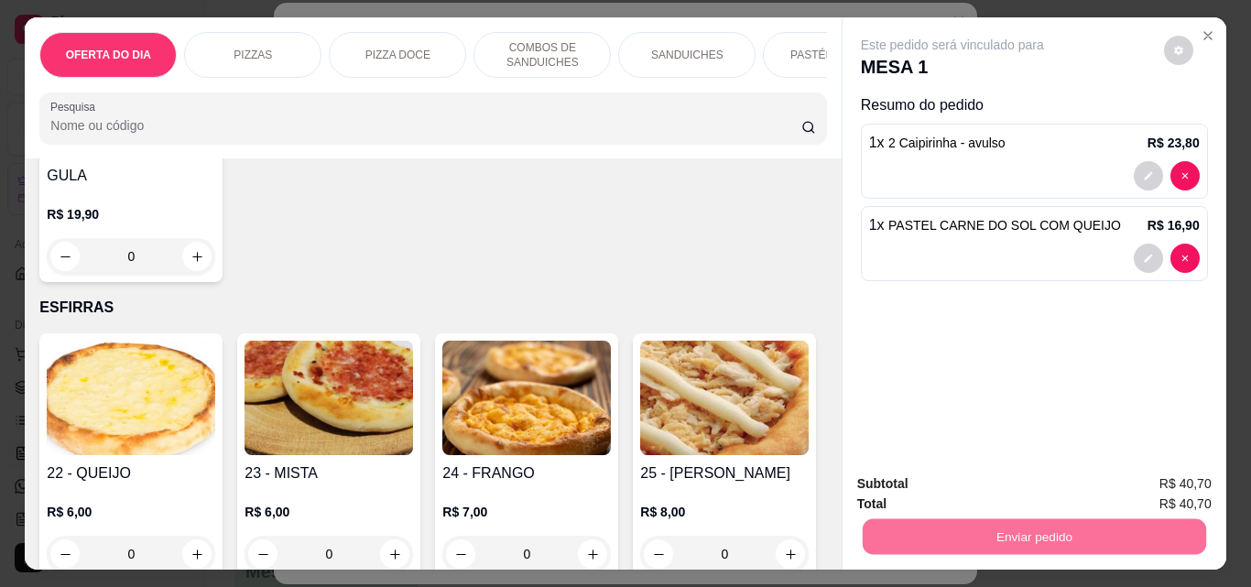
click at [1153, 486] on button "Enviar pedido" at bounding box center [1163, 484] width 103 height 35
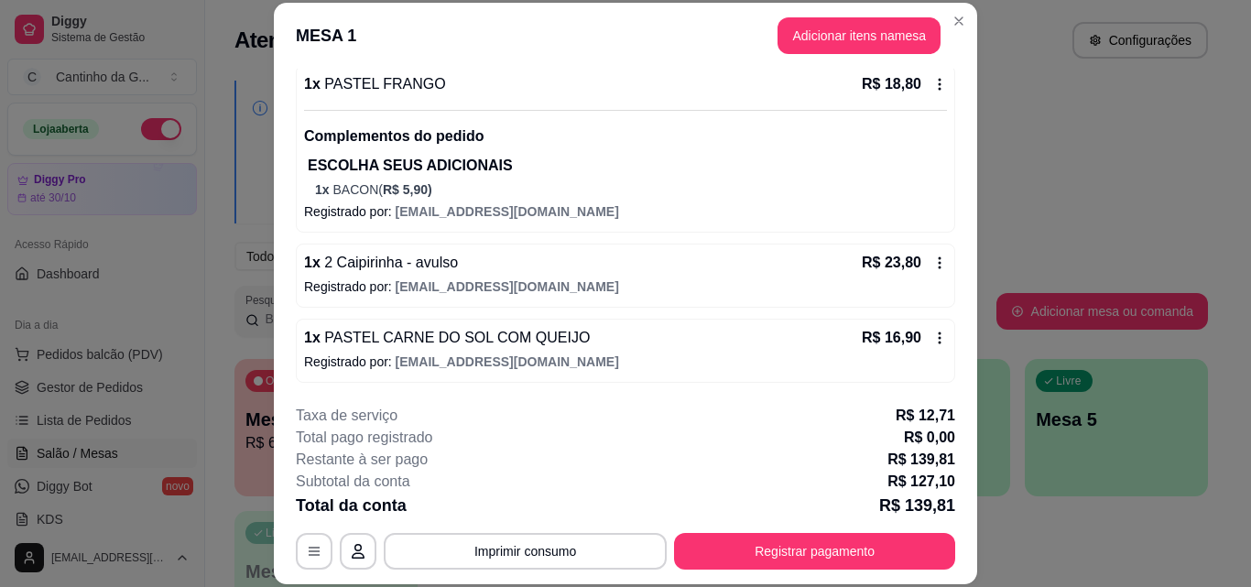
scroll to position [0, 0]
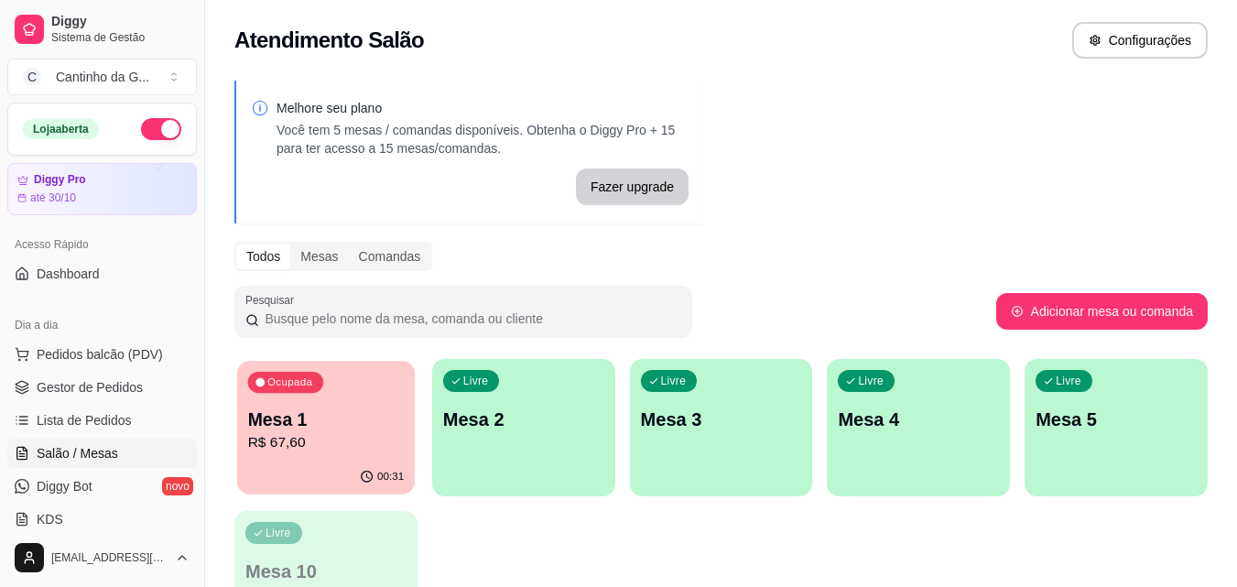
click at [339, 432] on p "R$ 67,60" at bounding box center [326, 442] width 157 height 21
click at [950, 98] on div "Melhore seu plano Você tem 5 mesas / comandas disponíveis. Obtenha o Diggy Pro …" at bounding box center [721, 370] width 1032 height 601
click at [863, 209] on div "Melhore seu plano Você tem 5 mesas / comandas disponíveis. Obtenha o Diggy Pro …" at bounding box center [721, 370] width 1032 height 601
click at [321, 414] on p "Mesa 1" at bounding box center [325, 420] width 161 height 26
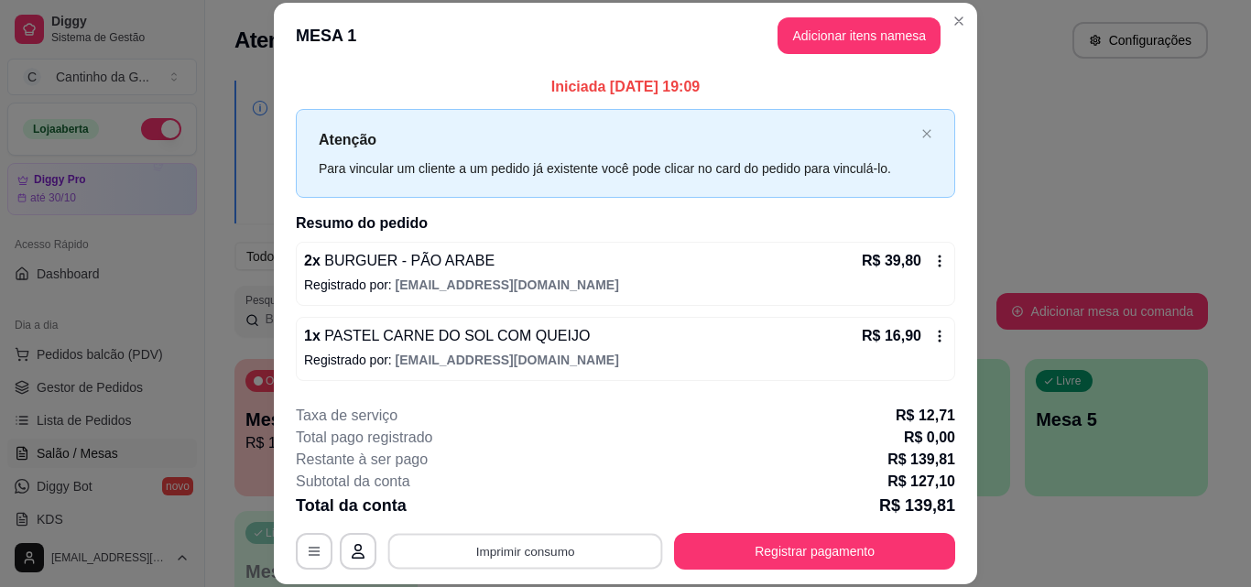
click at [545, 559] on button "Imprimir consumo" at bounding box center [525, 551] width 275 height 36
click at [564, 517] on button "IMPRESSORA" at bounding box center [524, 508] width 133 height 29
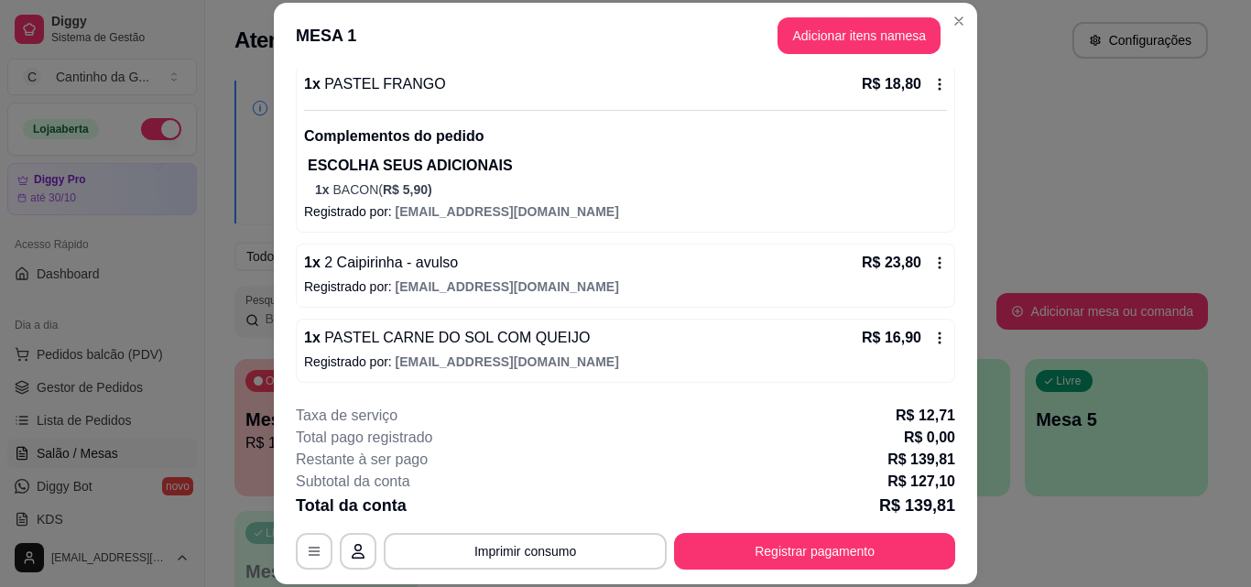
scroll to position [56, 0]
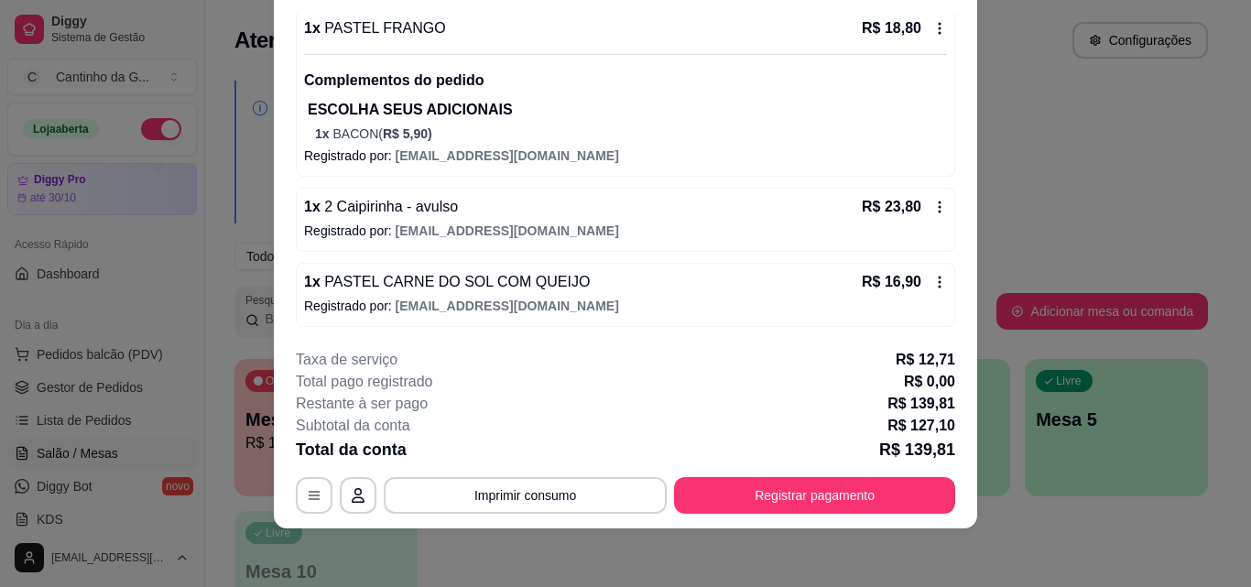
click at [939, 207] on icon at bounding box center [940, 207] width 3 height 12
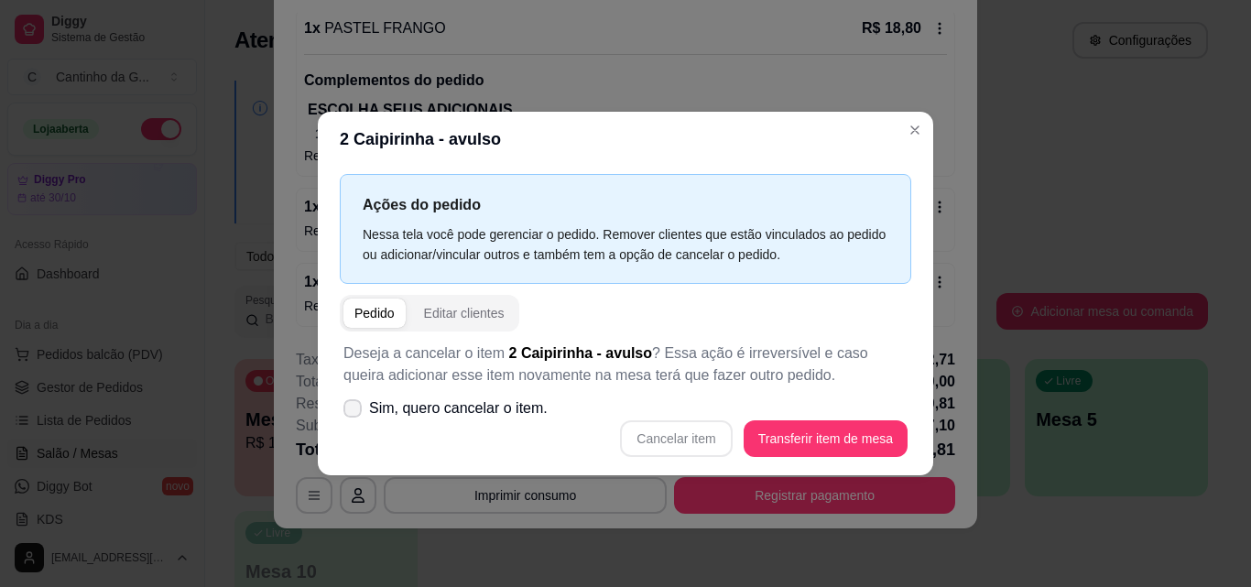
click at [498, 399] on span "Sim, quero cancelar o item." at bounding box center [458, 408] width 179 height 22
click at [354, 411] on input "Sim, quero cancelar o item." at bounding box center [348, 417] width 12 height 12
checkbox input "true"
click at [708, 439] on button "Cancelar item" at bounding box center [676, 438] width 109 height 36
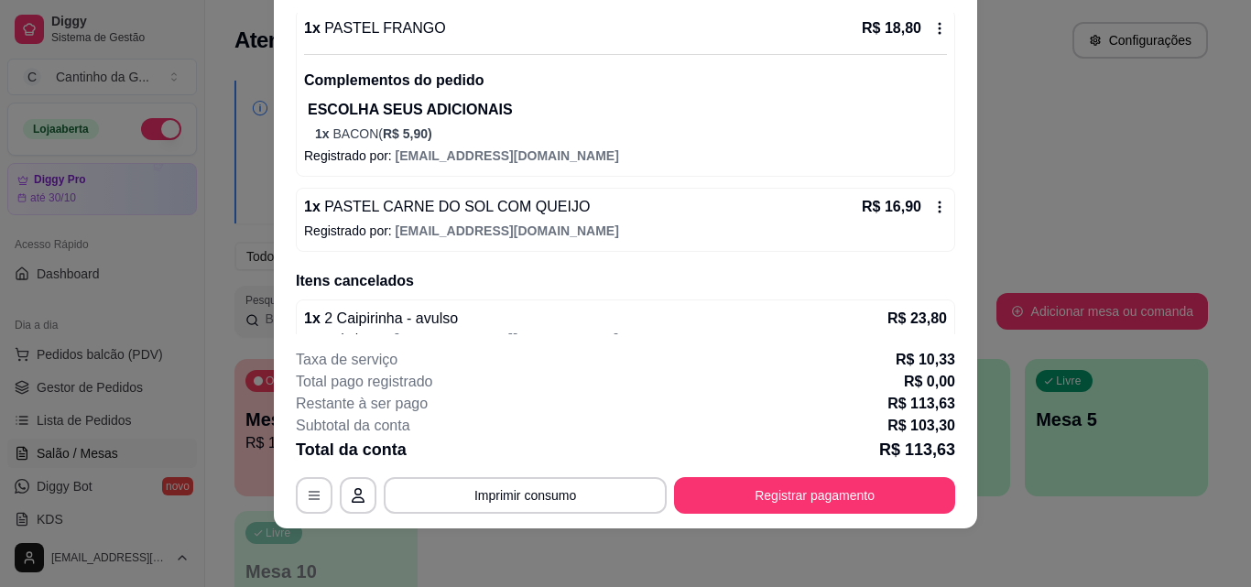
scroll to position [431, 0]
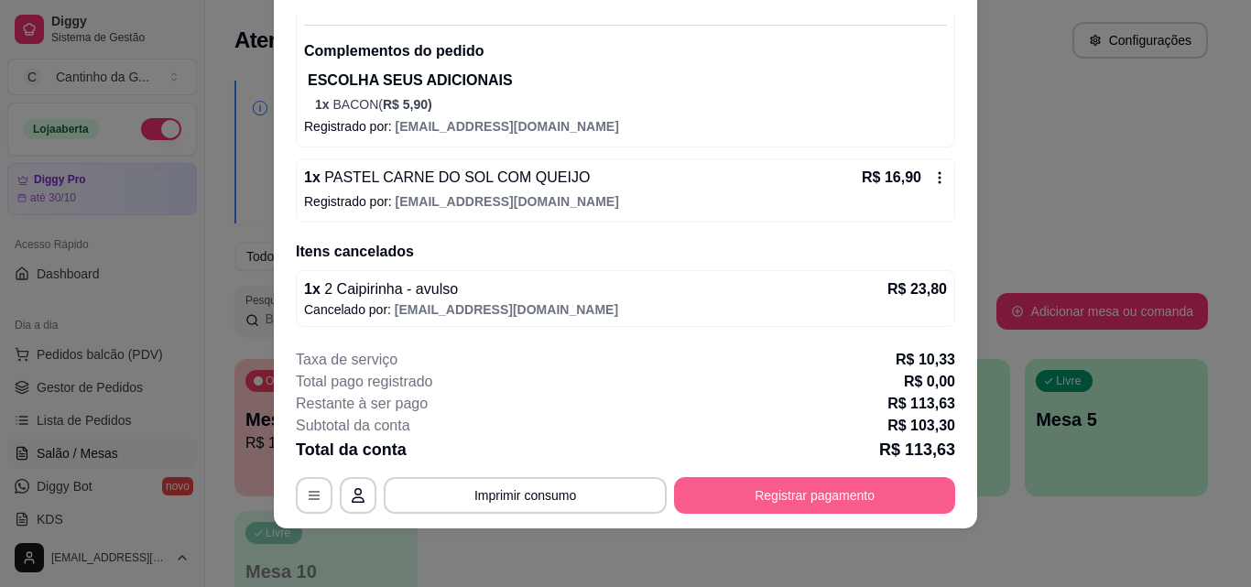
click at [852, 501] on button "Registrar pagamento" at bounding box center [814, 495] width 281 height 37
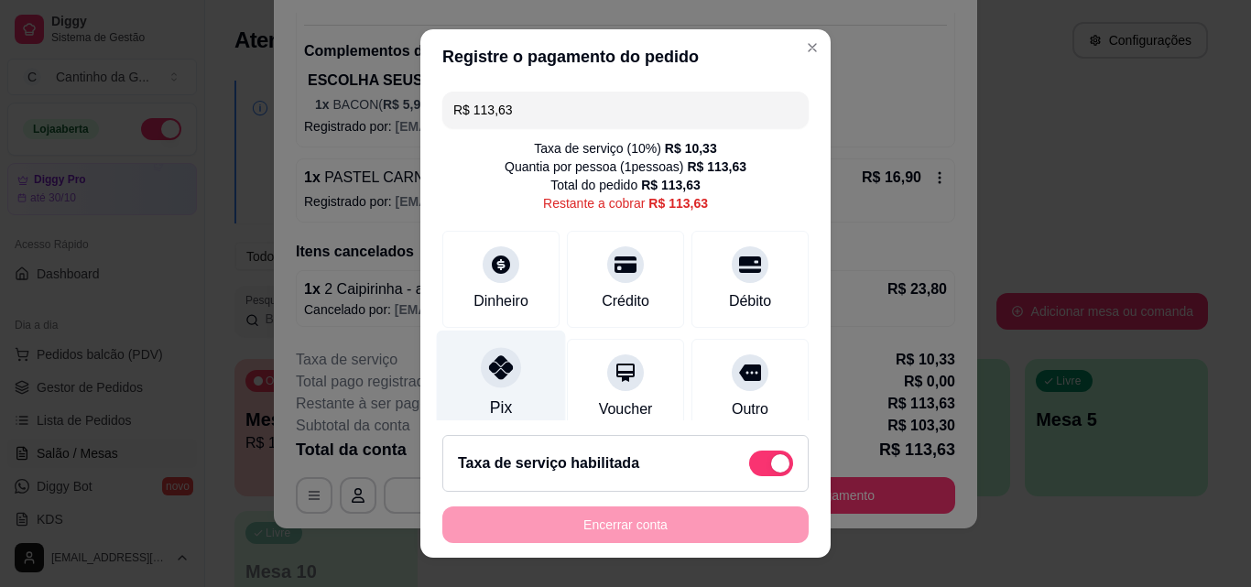
click at [476, 389] on div "Pix" at bounding box center [501, 384] width 129 height 107
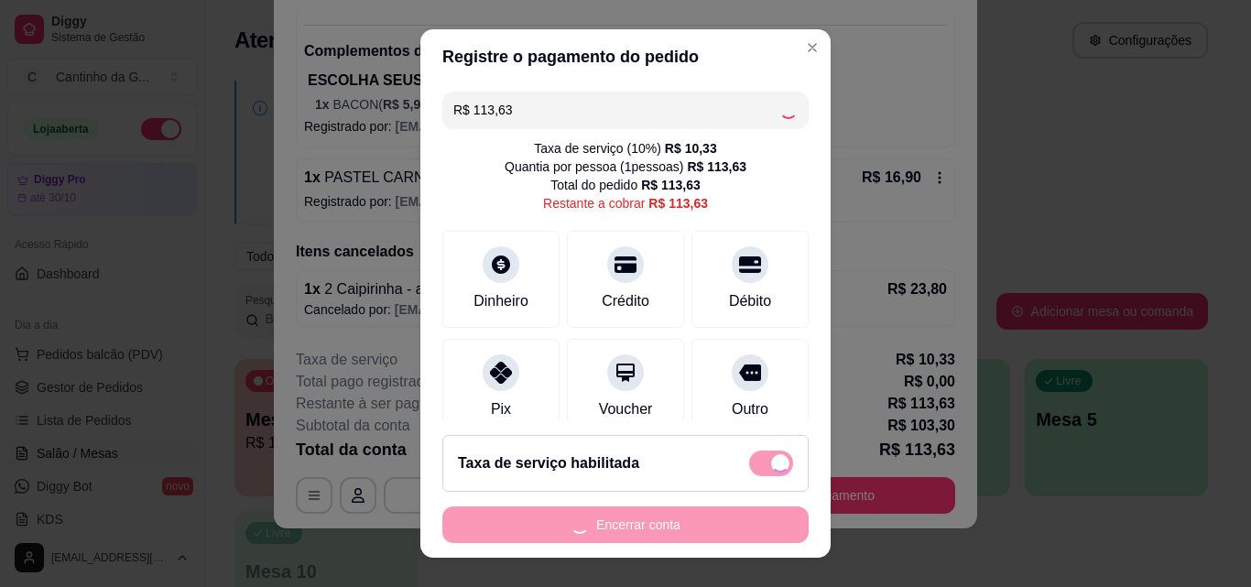
click at [649, 525] on div "Encerrar conta" at bounding box center [625, 524] width 366 height 37
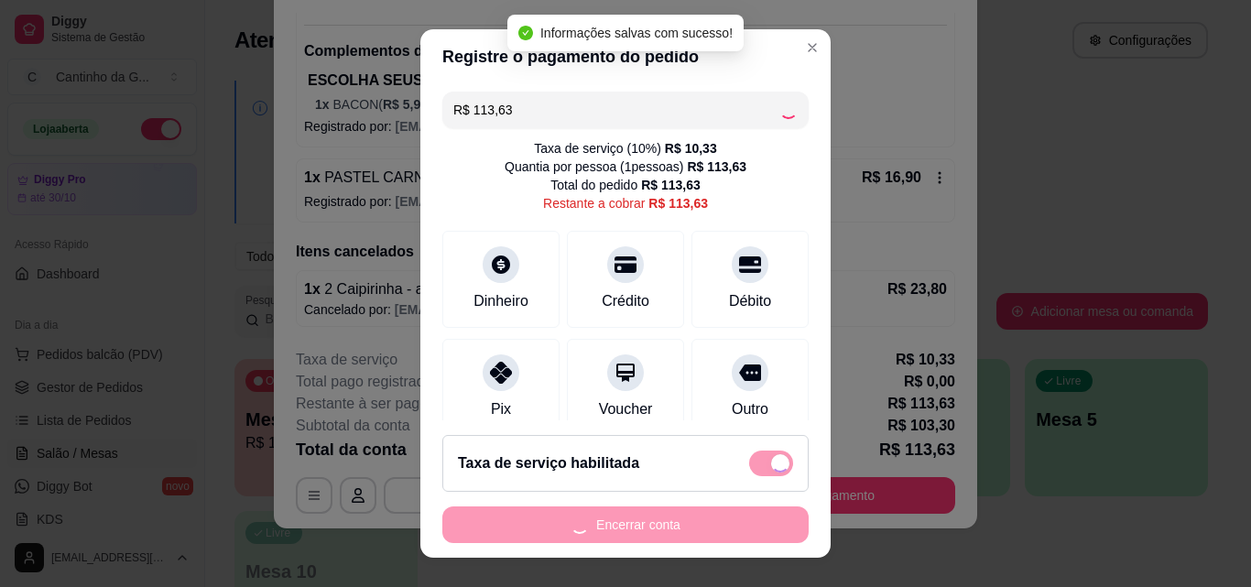
type input "R$ 0,00"
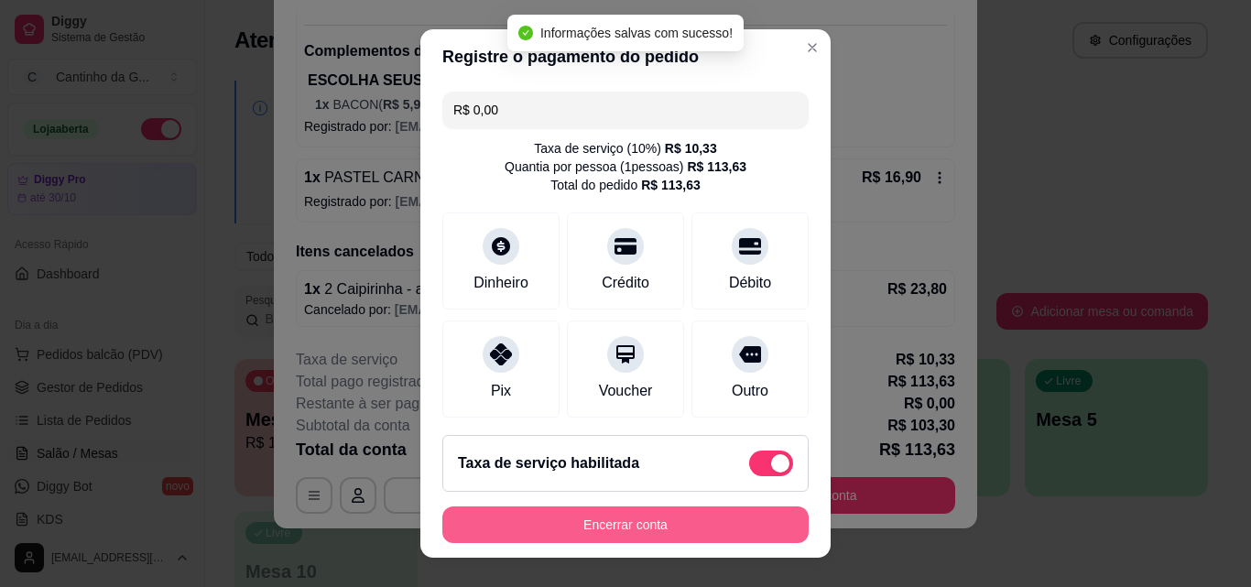
click at [649, 524] on button "Encerrar conta" at bounding box center [625, 524] width 366 height 37
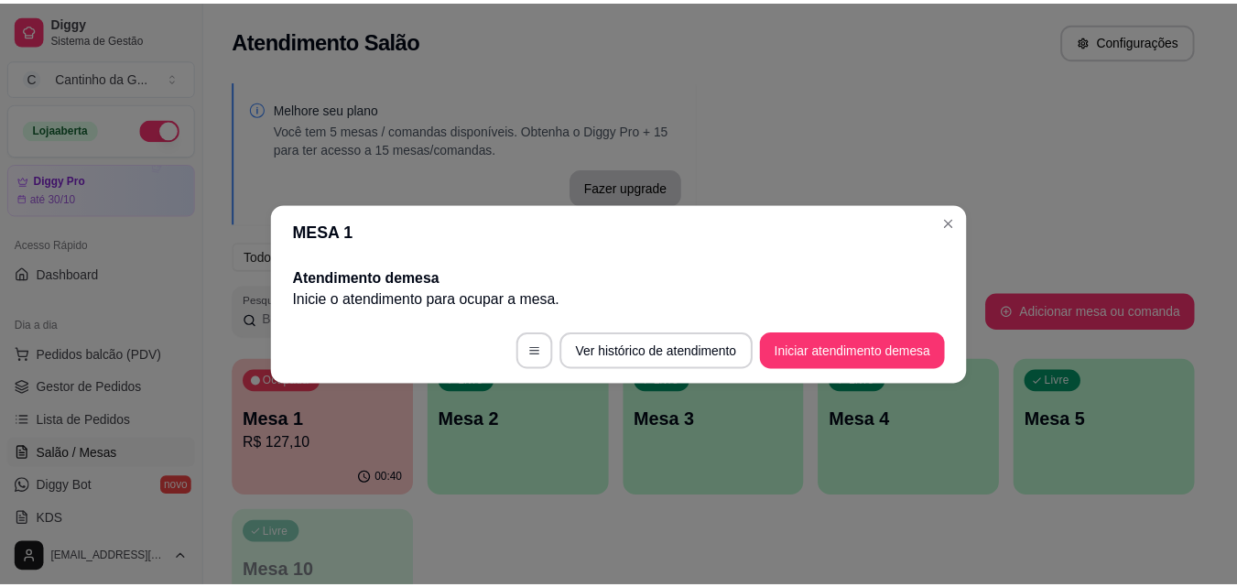
scroll to position [0, 0]
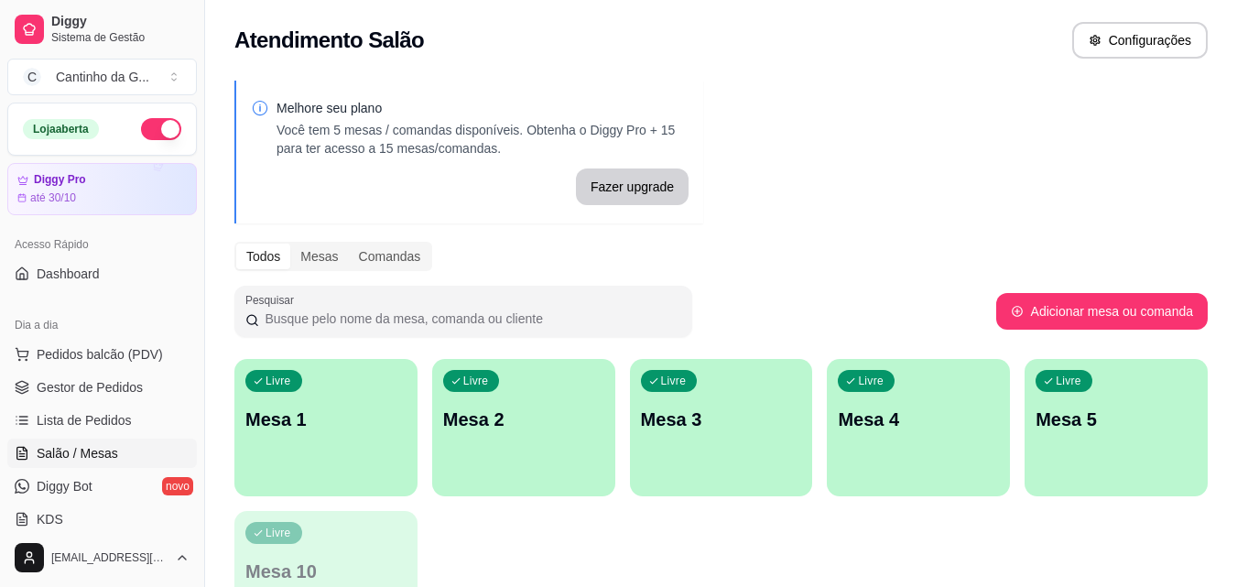
click at [872, 232] on div "Melhore seu plano Você tem 5 mesas / comandas disponíveis. Obtenha o Diggy Pro …" at bounding box center [721, 370] width 1032 height 601
click at [152, 382] on link "Gestor de Pedidos" at bounding box center [102, 387] width 190 height 29
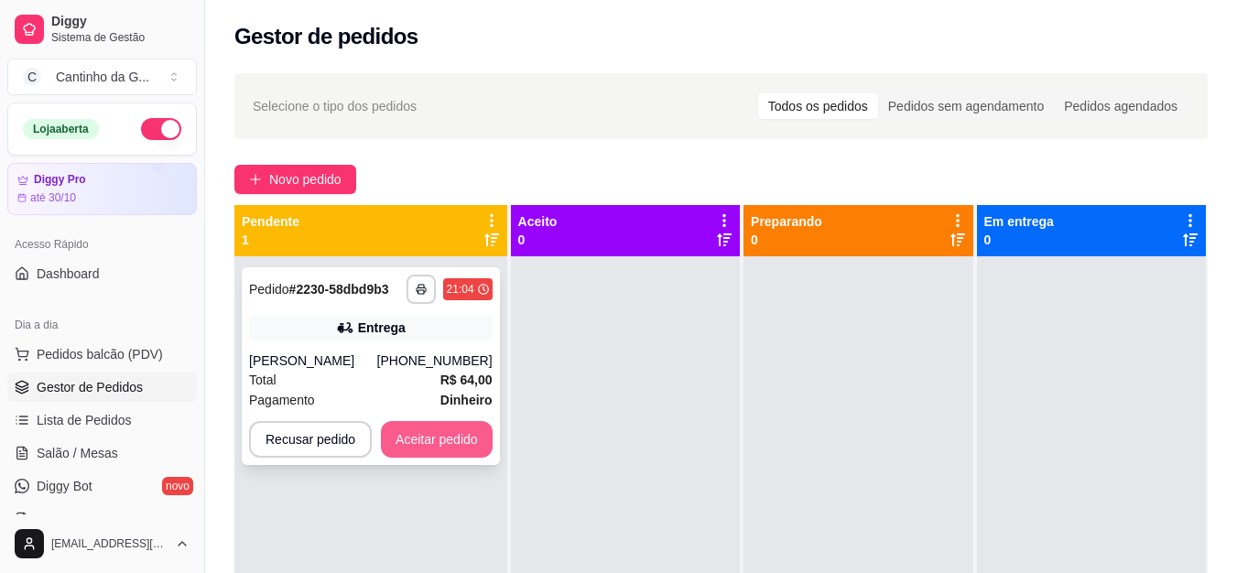
click at [439, 441] on button "Aceitar pedido" at bounding box center [437, 439] width 112 height 37
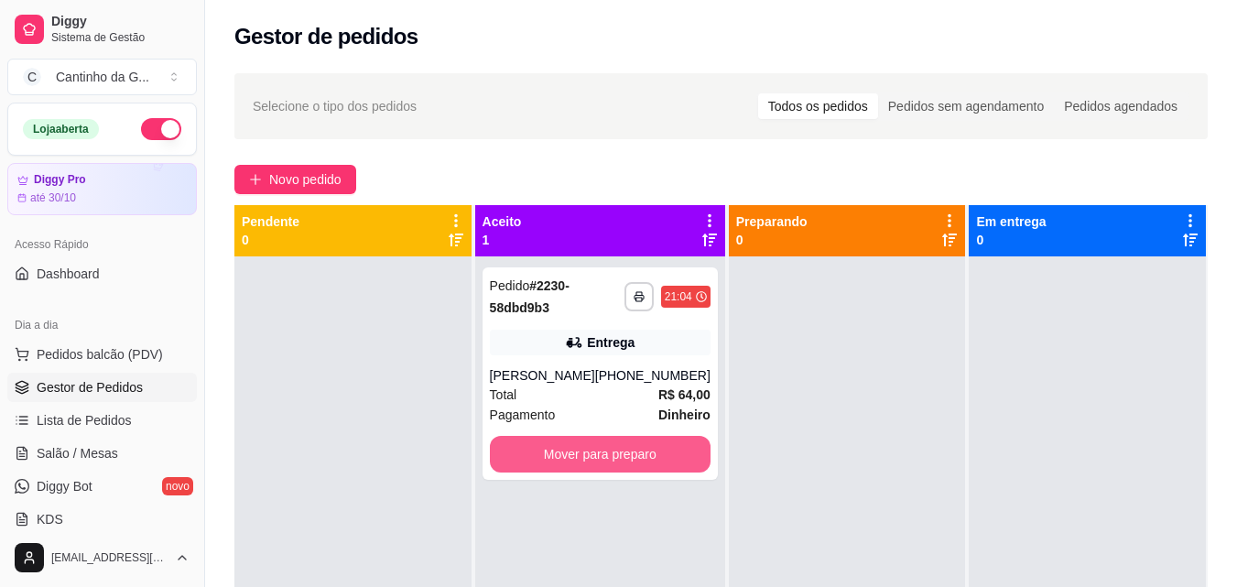
click at [693, 447] on button "Mover para preparo" at bounding box center [600, 454] width 221 height 37
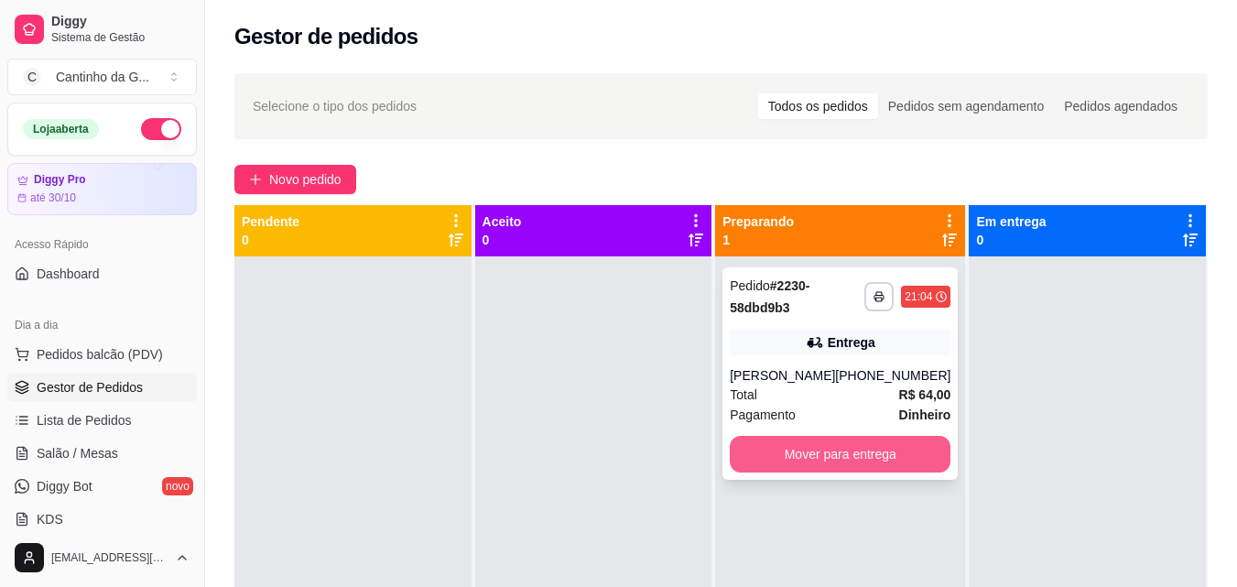
click at [892, 457] on button "Mover para entrega" at bounding box center [840, 454] width 221 height 37
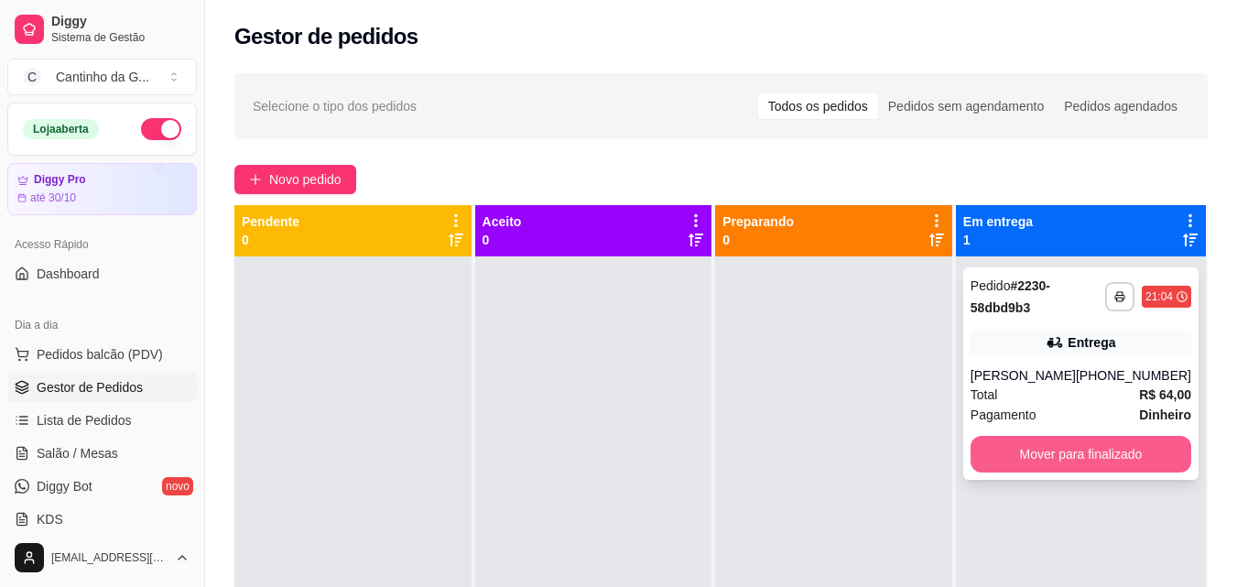
click at [1039, 447] on button "Mover para finalizado" at bounding box center [1081, 454] width 221 height 37
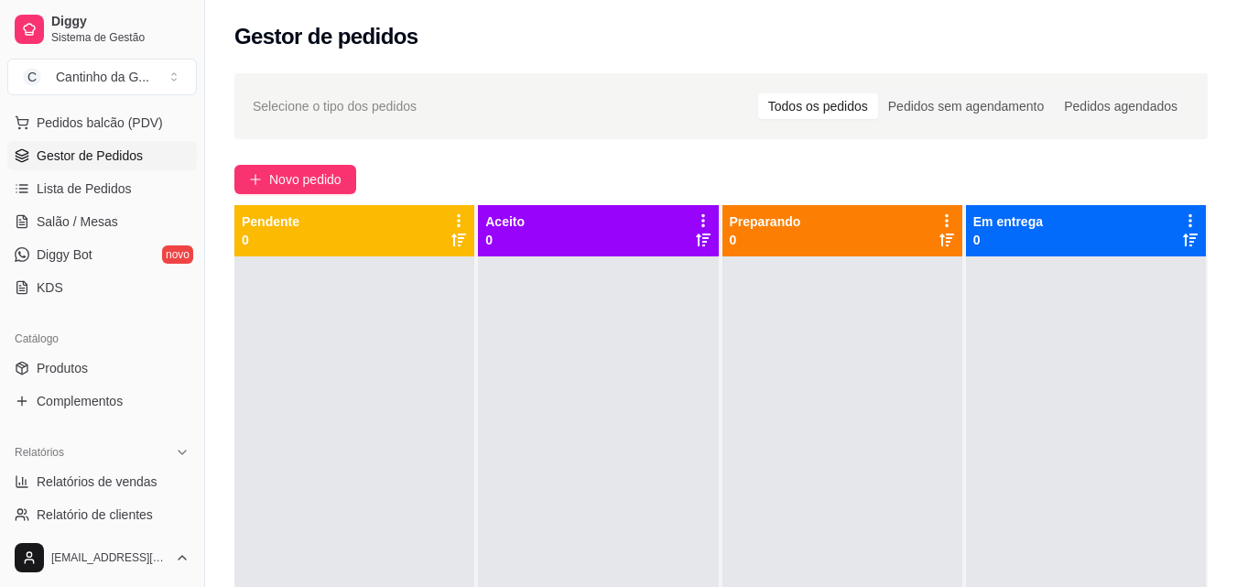
scroll to position [275, 0]
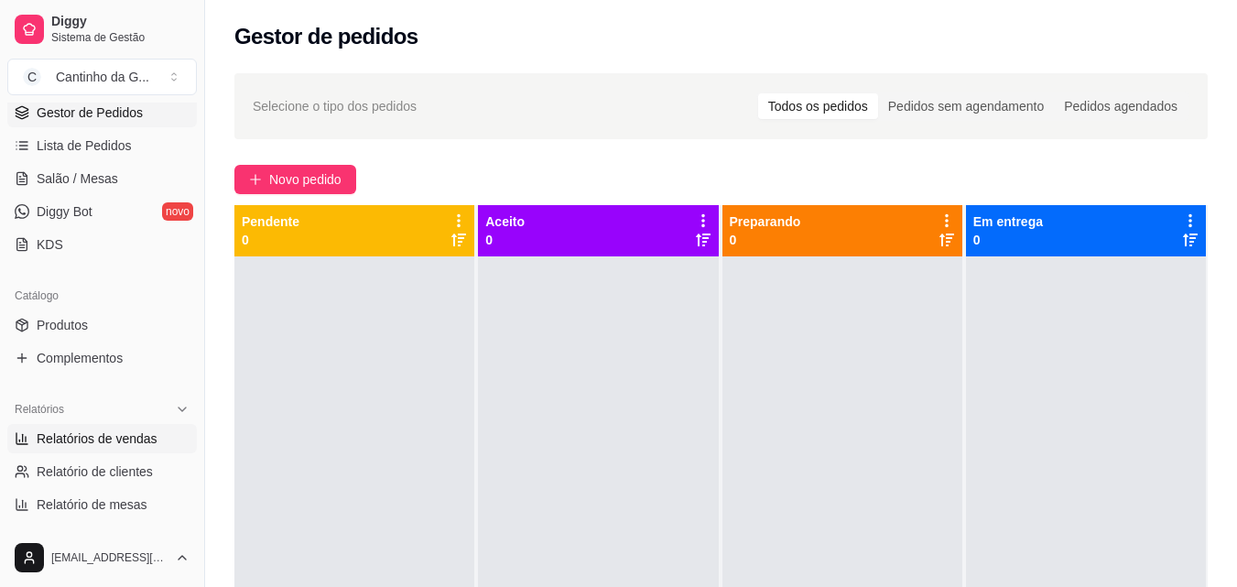
click at [111, 446] on span "Relatórios de vendas" at bounding box center [97, 438] width 121 height 18
select select "ALL"
select select "0"
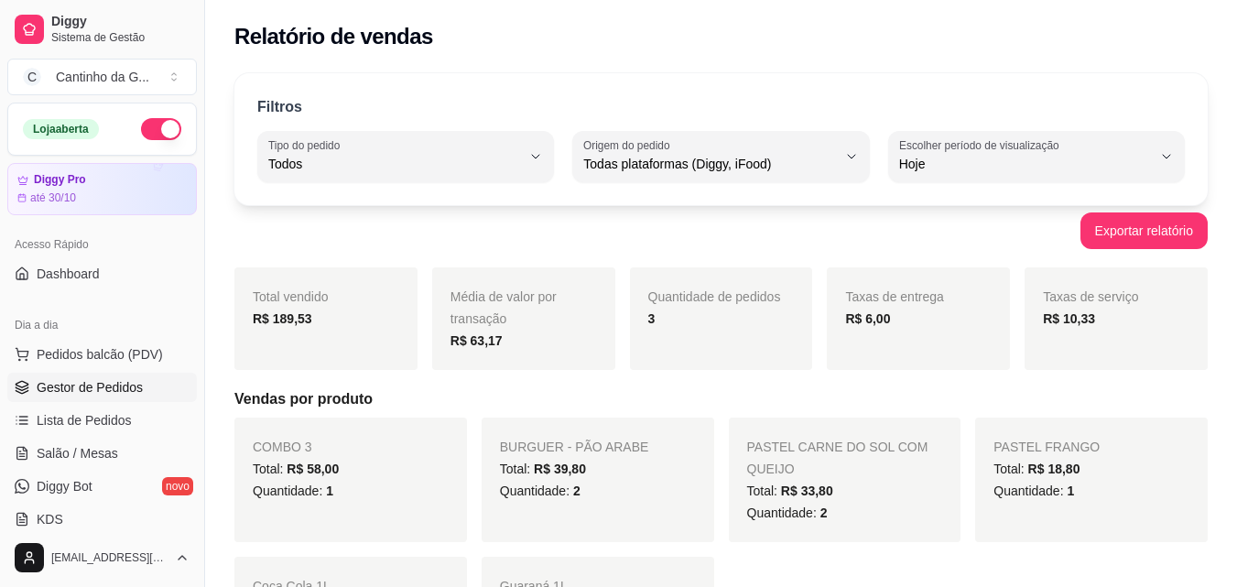
click at [120, 385] on span "Gestor de Pedidos" at bounding box center [90, 387] width 106 height 18
